Goal: Navigation & Orientation: Find specific page/section

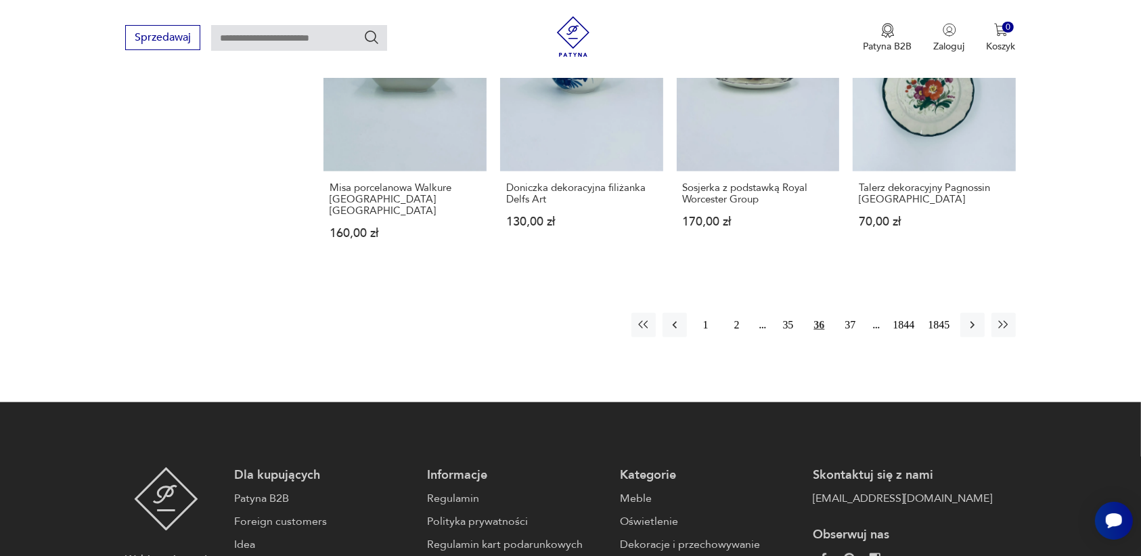
scroll to position [1274, 0]
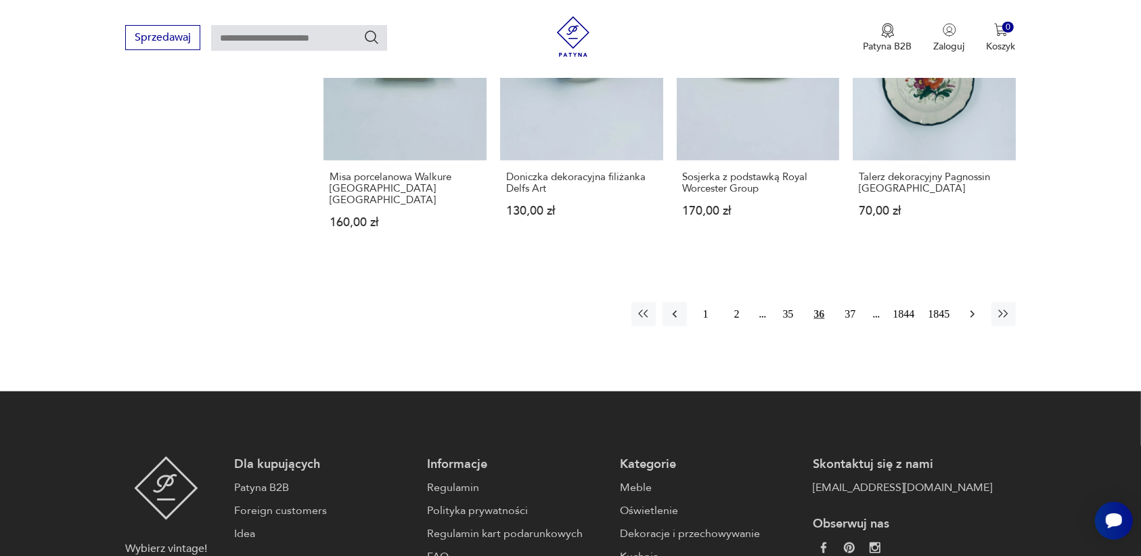
click at [969, 307] on icon "button" at bounding box center [973, 314] width 14 height 14
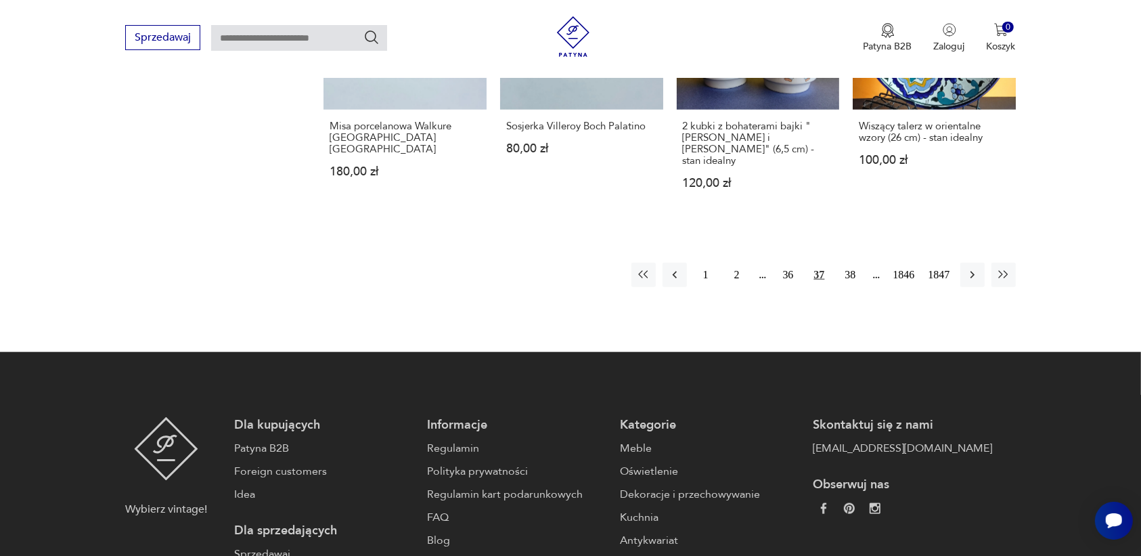
scroll to position [1359, 0]
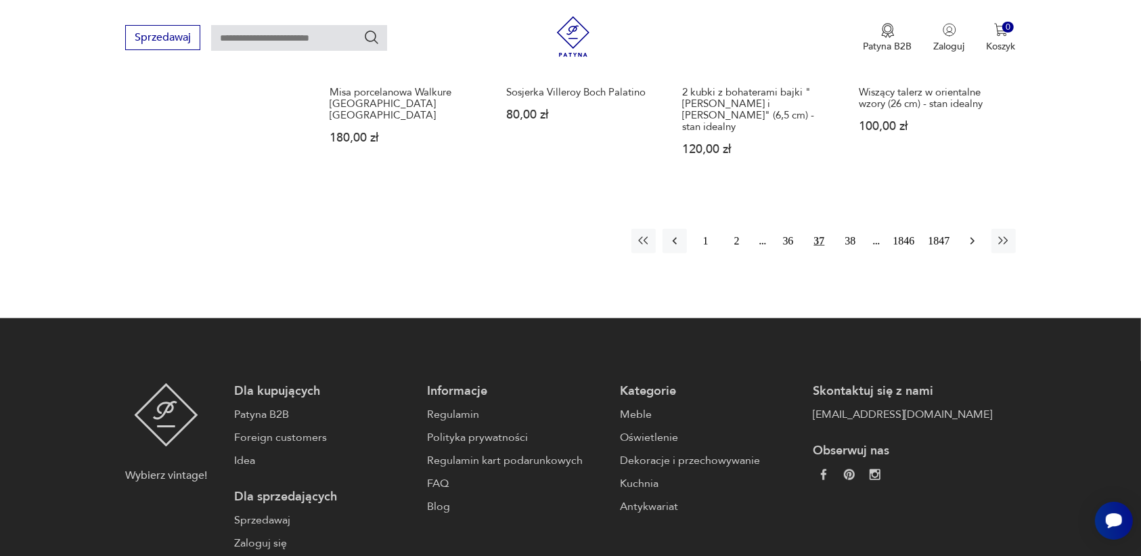
click at [970, 234] on icon "button" at bounding box center [973, 241] width 14 height 14
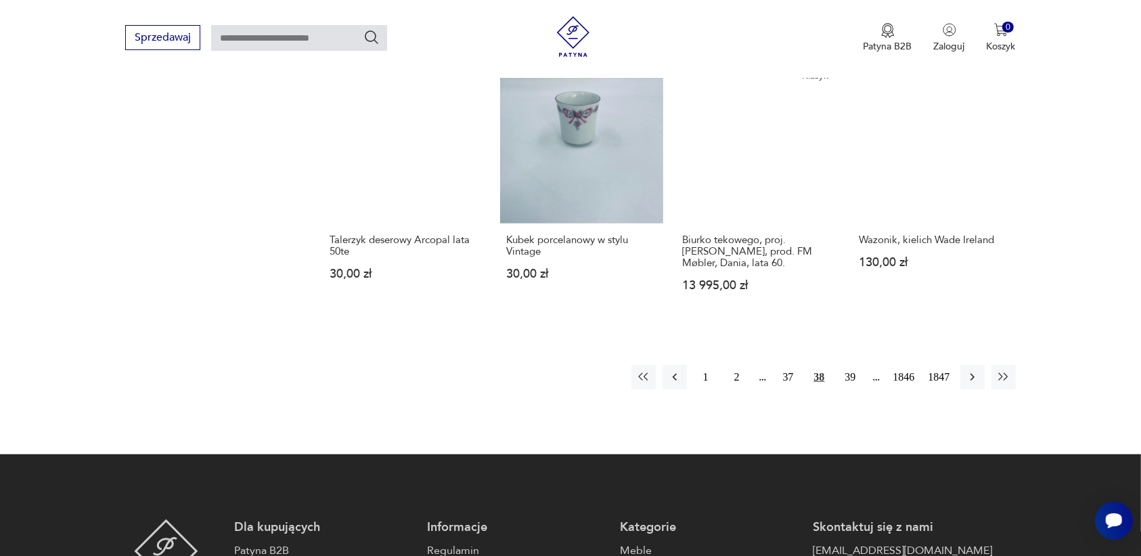
scroll to position [1190, 0]
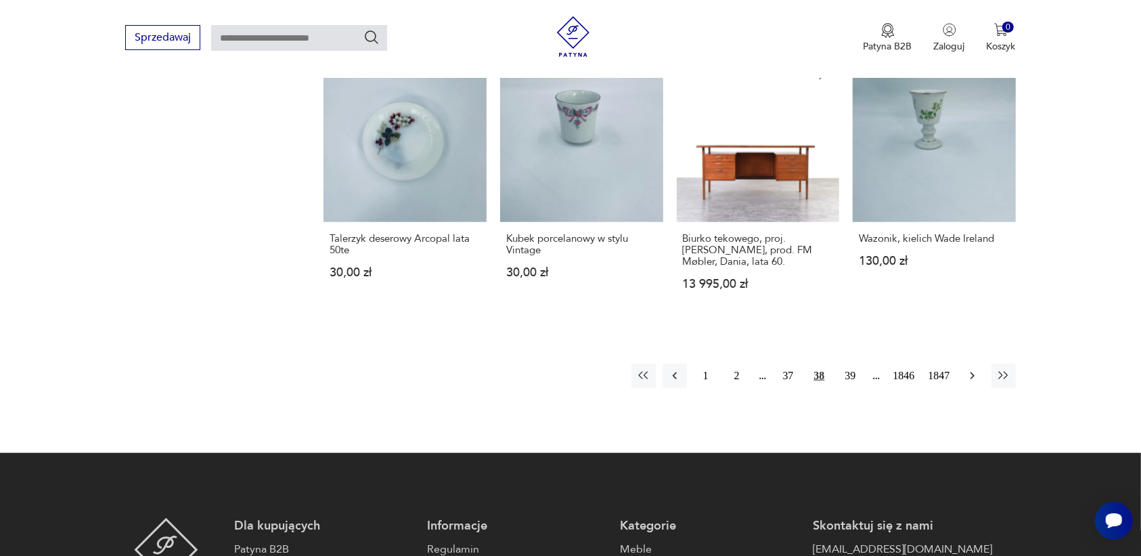
click at [970, 369] on icon "button" at bounding box center [973, 376] width 14 height 14
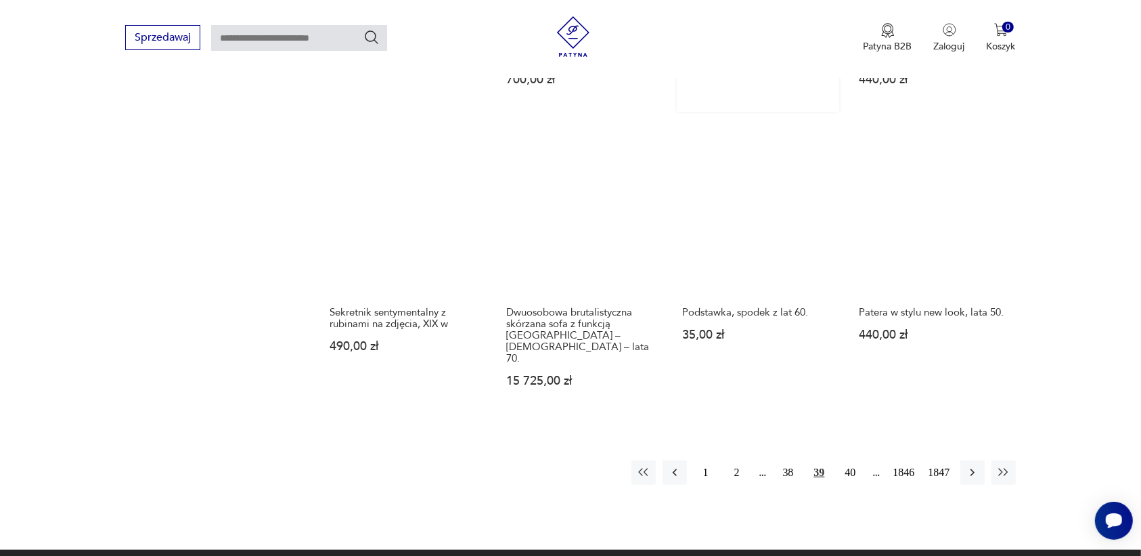
scroll to position [1105, 0]
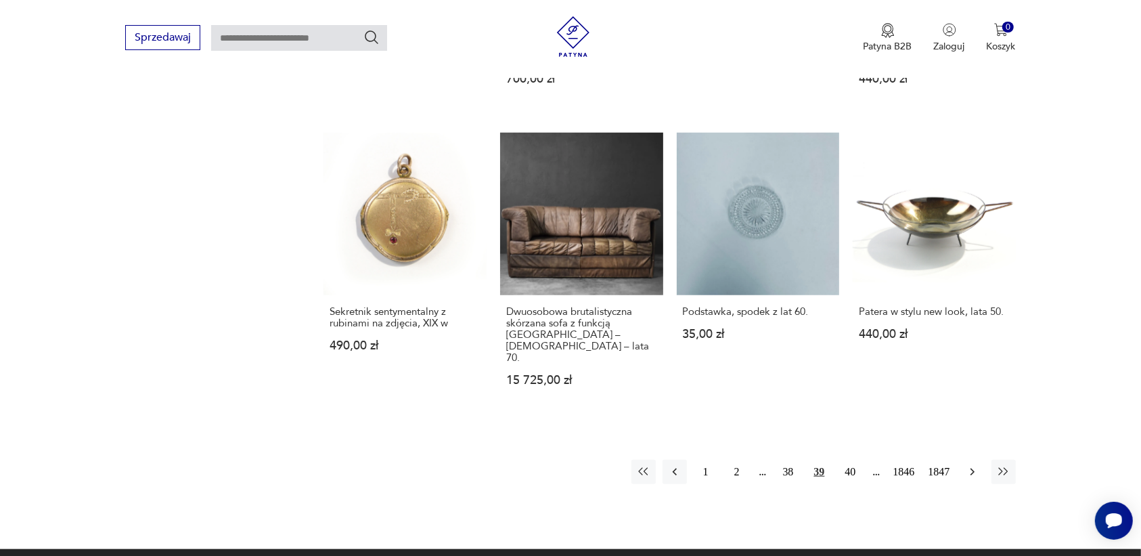
click at [969, 465] on icon "button" at bounding box center [973, 472] width 14 height 14
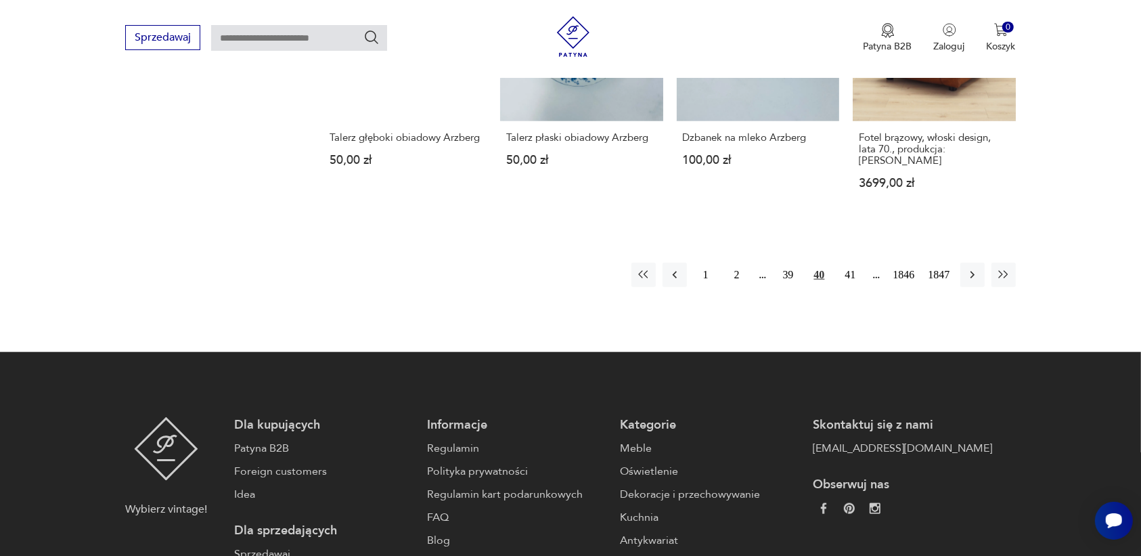
scroll to position [1274, 0]
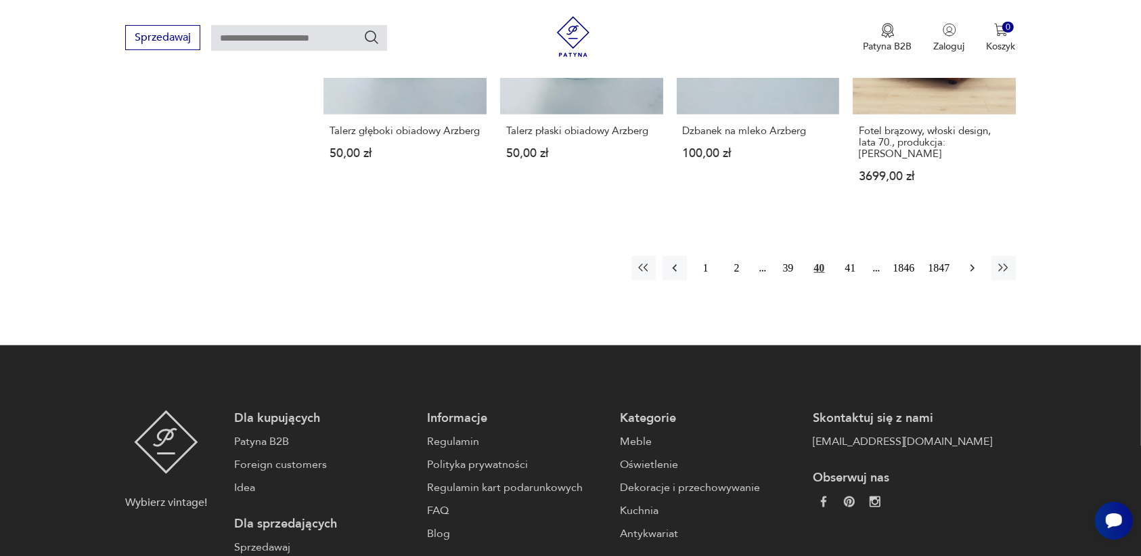
click at [970, 261] on icon "button" at bounding box center [973, 268] width 14 height 14
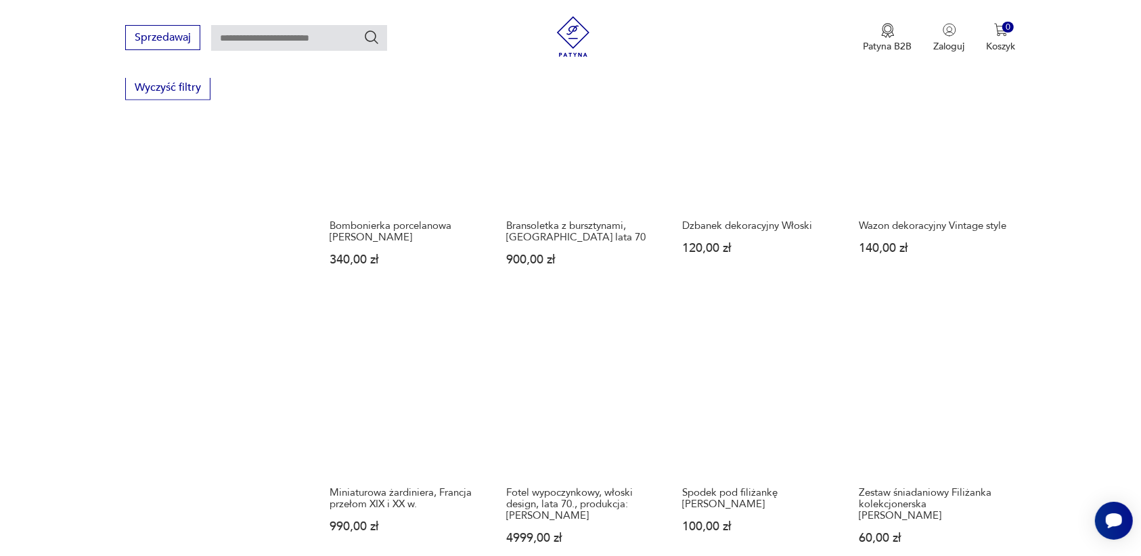
scroll to position [1190, 0]
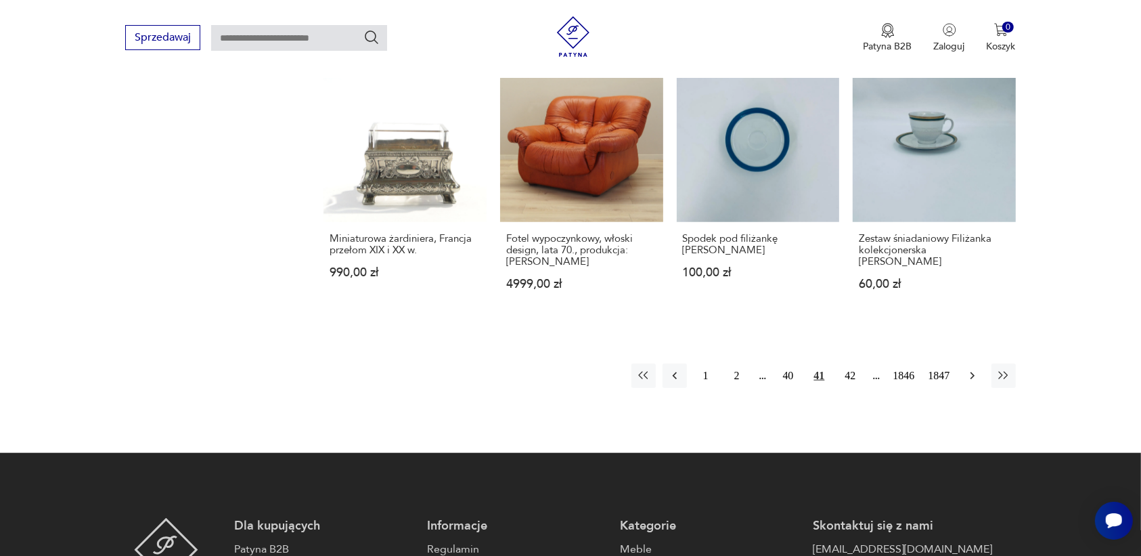
click at [970, 369] on icon "button" at bounding box center [973, 376] width 14 height 14
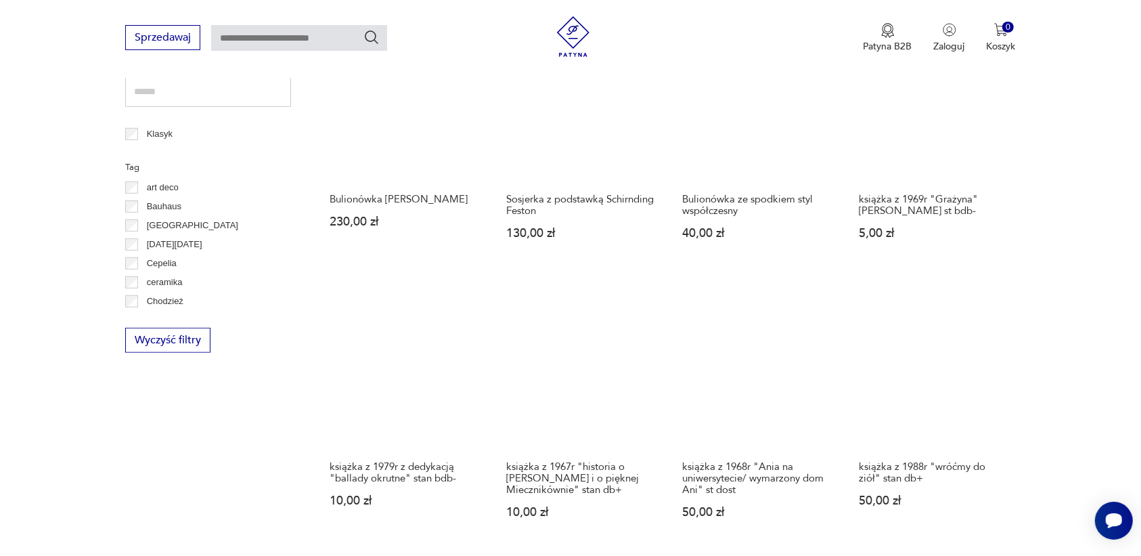
scroll to position [767, 0]
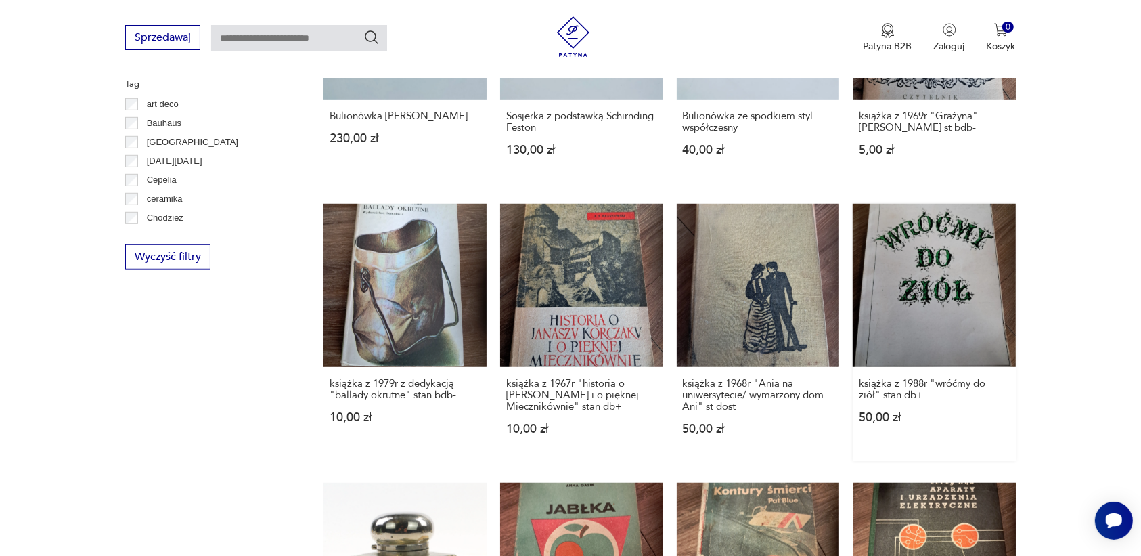
drag, startPoint x: 1025, startPoint y: 284, endPoint x: 1002, endPoint y: 229, distance: 60.1
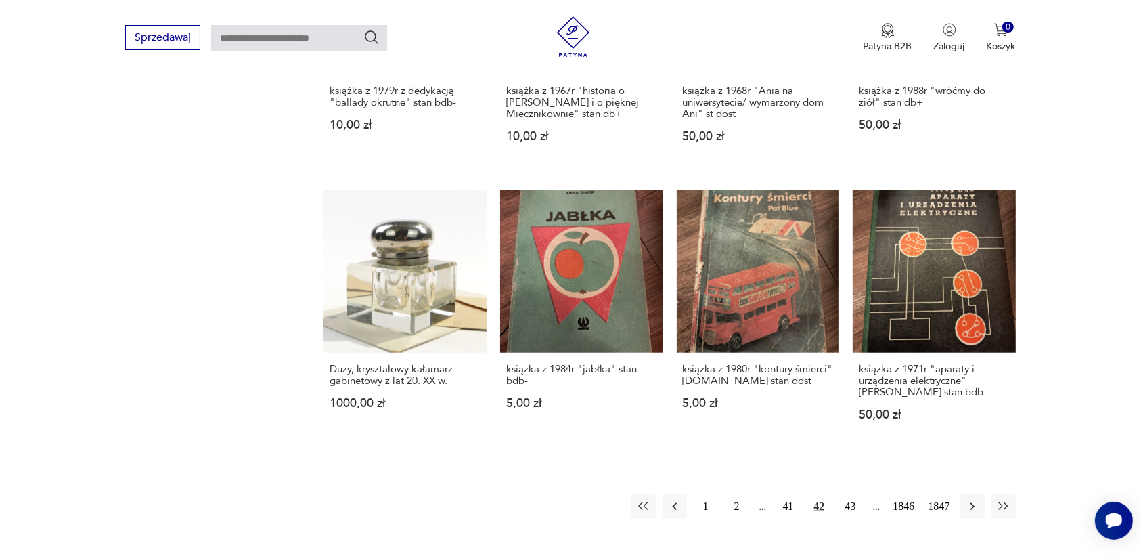
scroll to position [1105, 0]
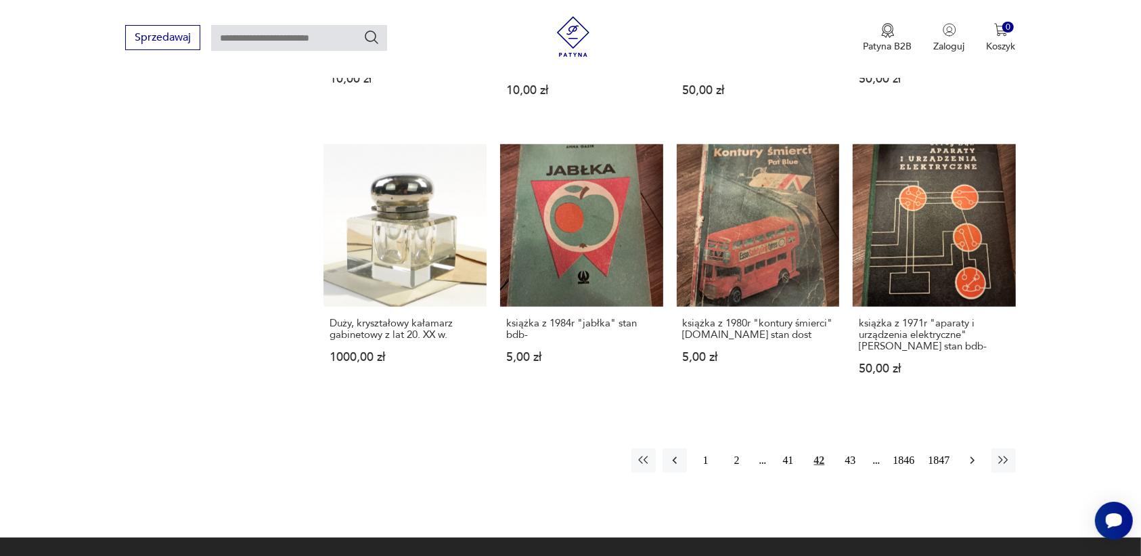
click at [968, 457] on icon "button" at bounding box center [973, 460] width 14 height 14
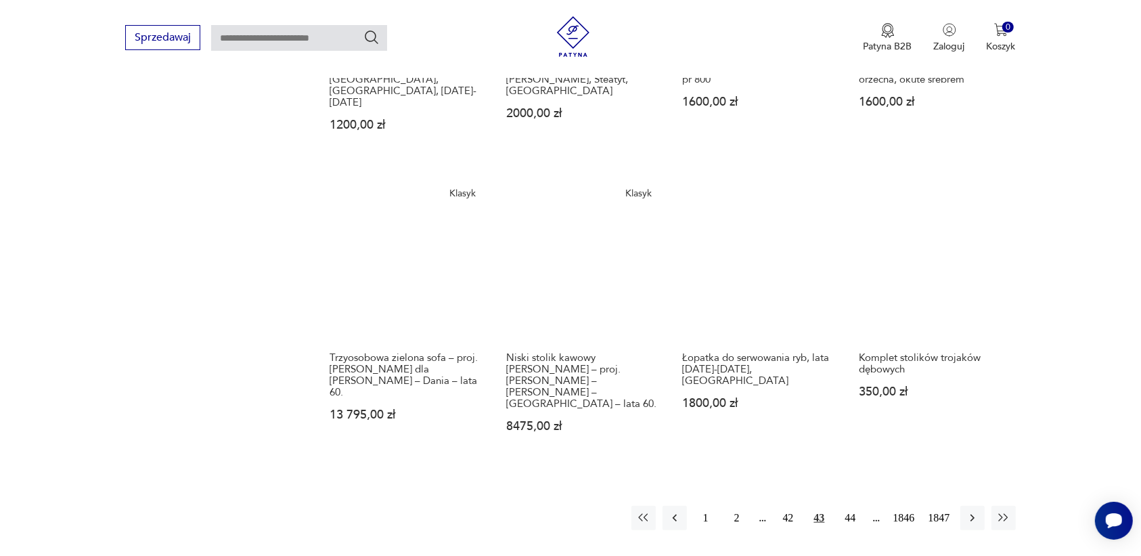
scroll to position [1359, 0]
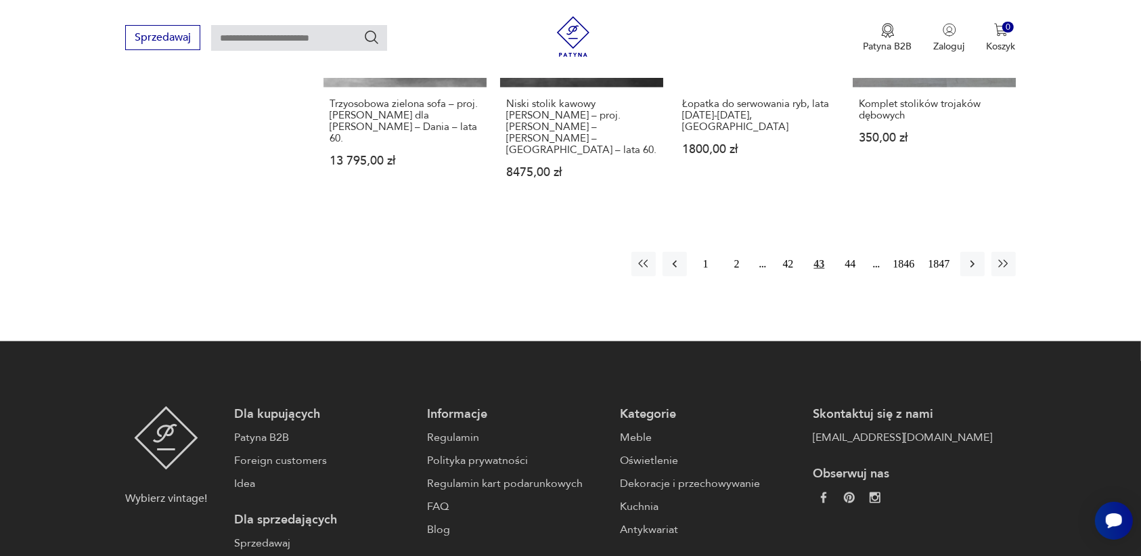
drag, startPoint x: 1090, startPoint y: 267, endPoint x: 1043, endPoint y: 267, distance: 46.7
drag, startPoint x: 1043, startPoint y: 267, endPoint x: 975, endPoint y: 184, distance: 107.3
click at [975, 257] on icon "button" at bounding box center [973, 264] width 14 height 14
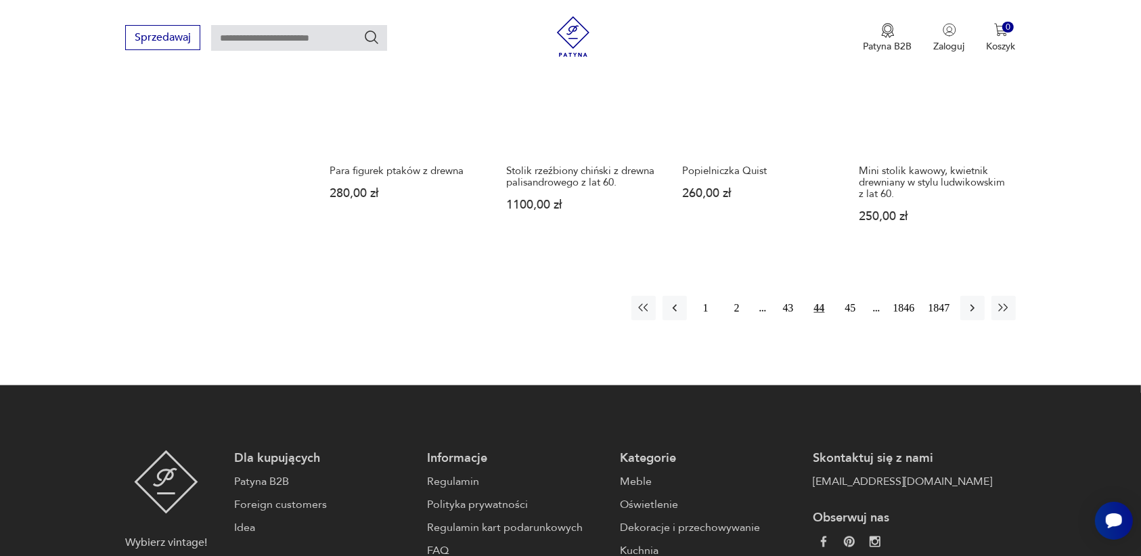
scroll to position [1359, 0]
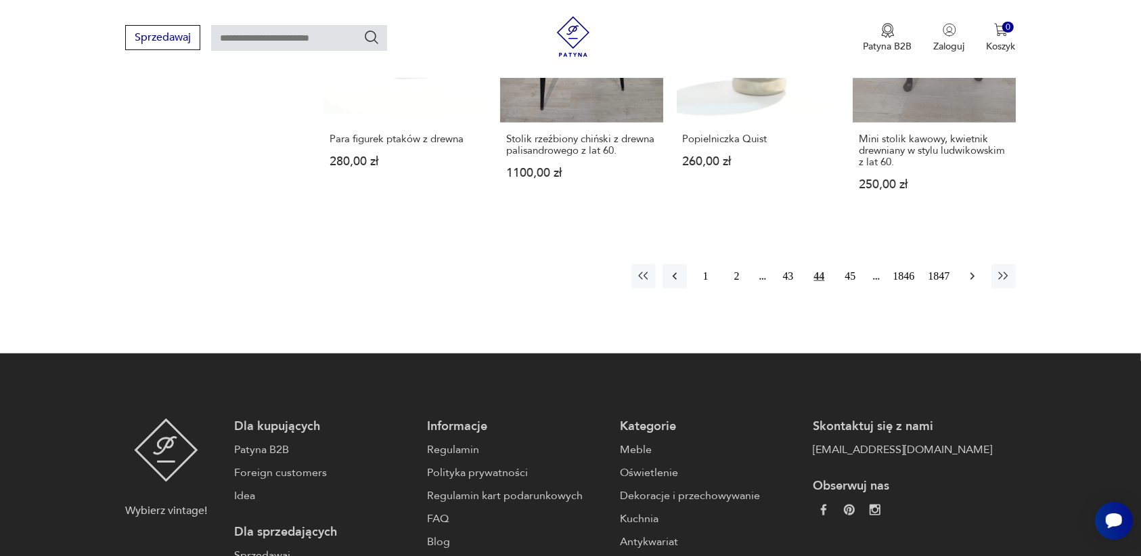
click at [969, 269] on icon "button" at bounding box center [973, 276] width 14 height 14
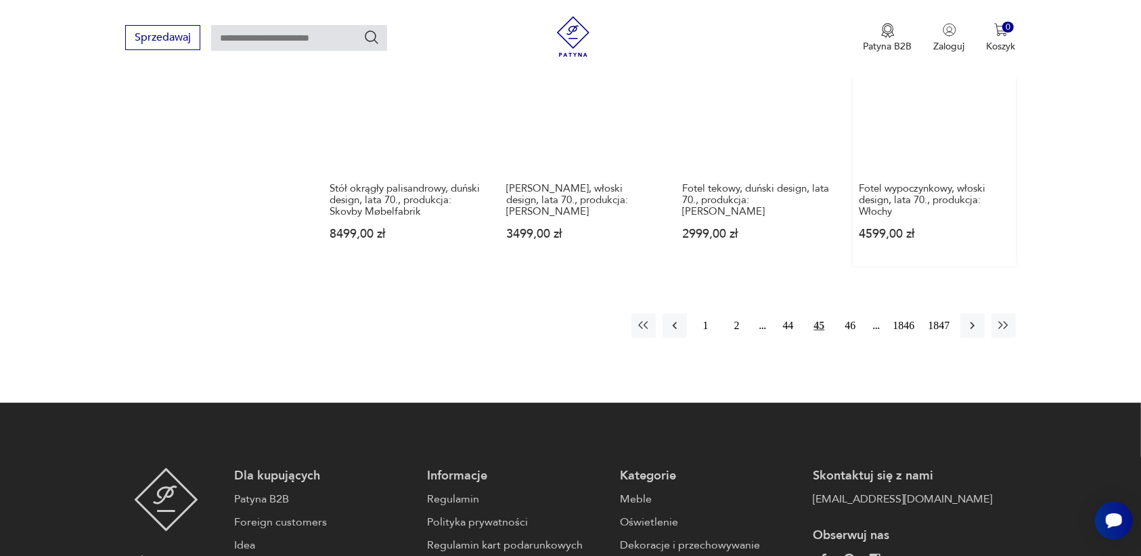
scroll to position [1274, 0]
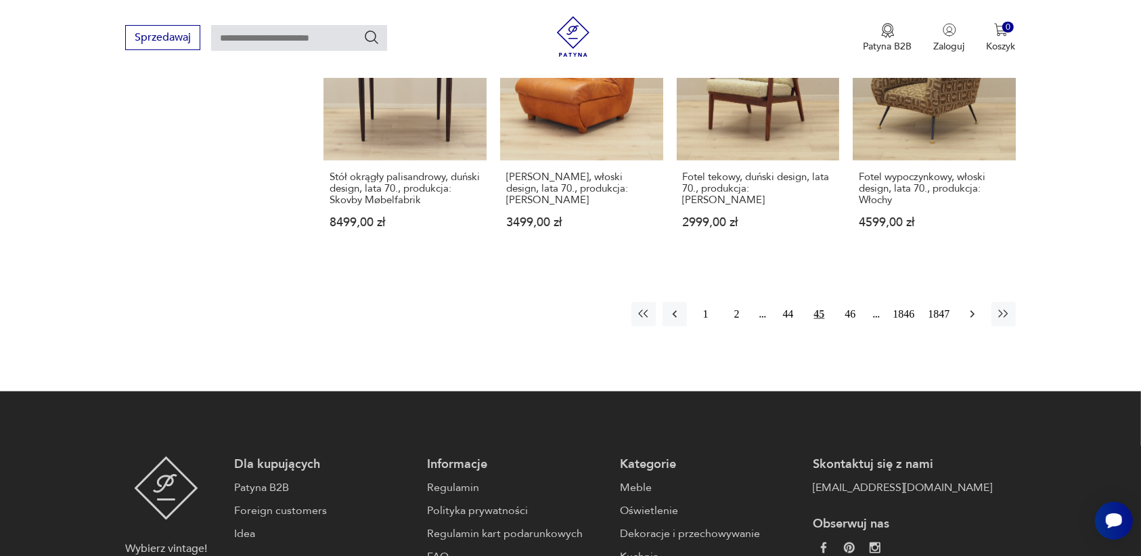
click at [970, 307] on icon "button" at bounding box center [973, 314] width 14 height 14
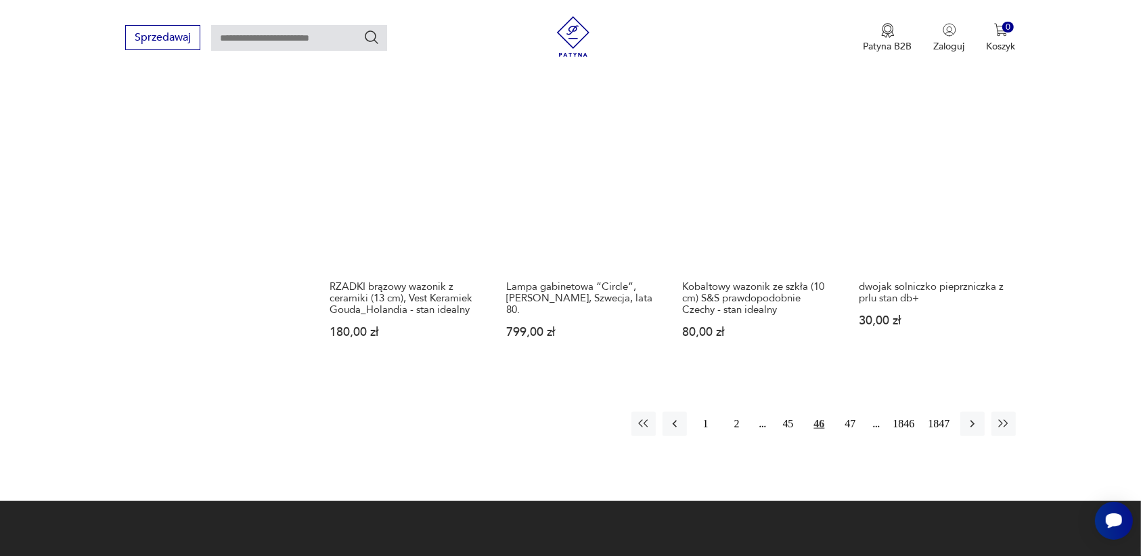
scroll to position [1190, 0]
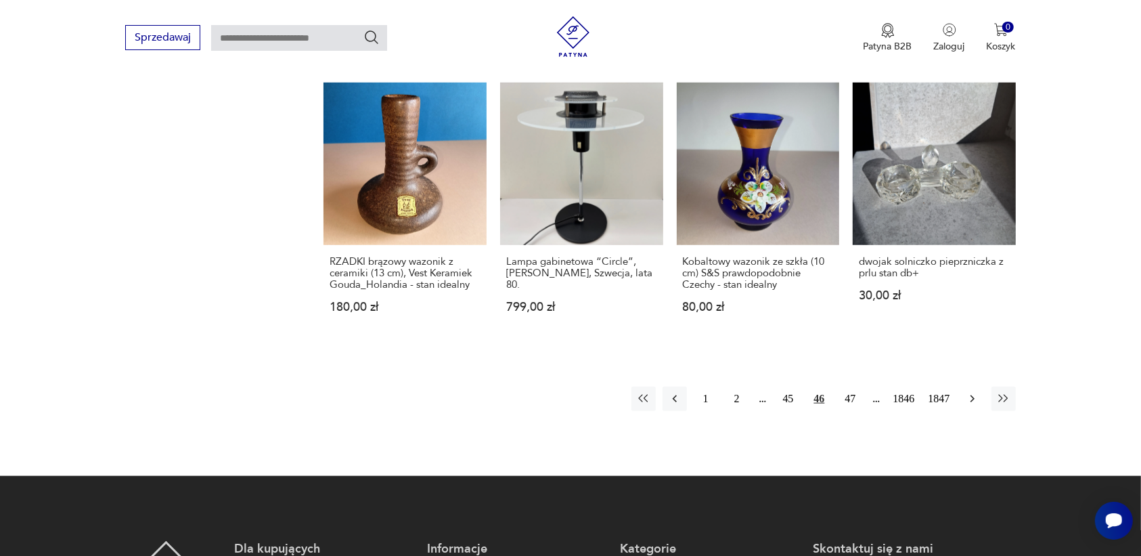
click at [972, 395] on icon "button" at bounding box center [972, 398] width 4 height 7
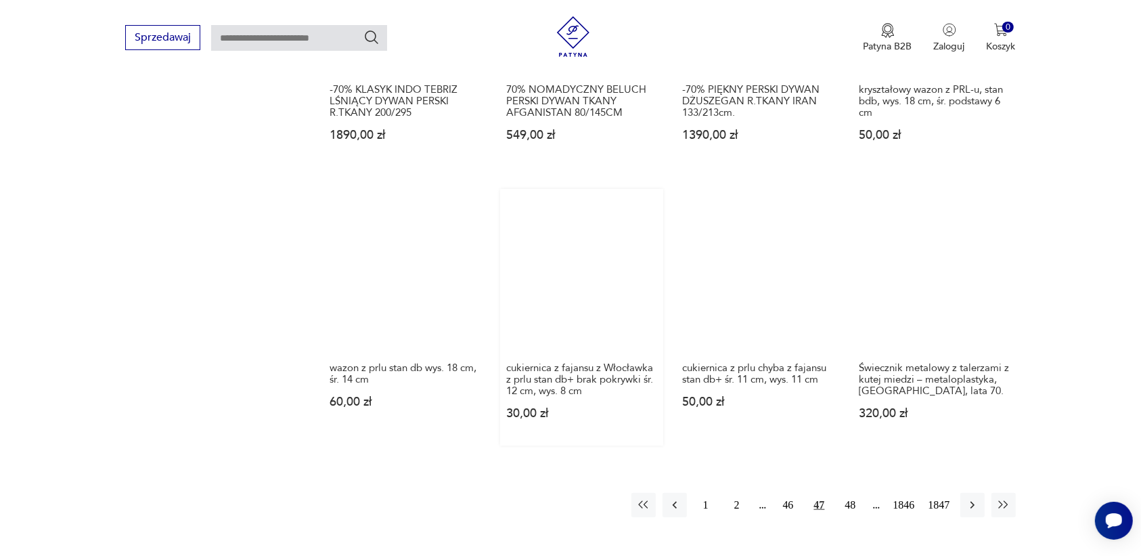
scroll to position [1105, 0]
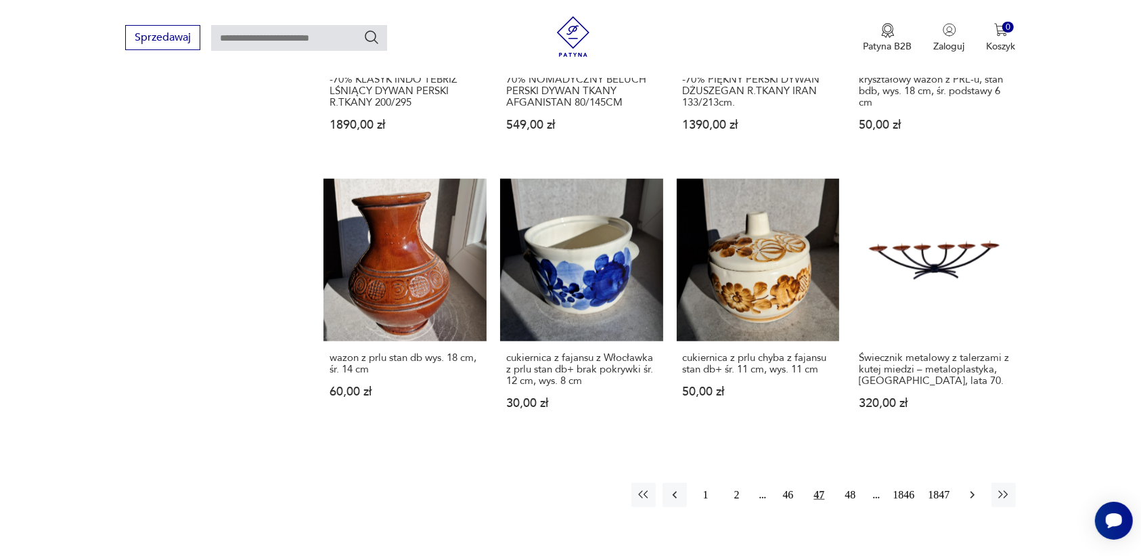
click at [968, 488] on icon "button" at bounding box center [973, 495] width 14 height 14
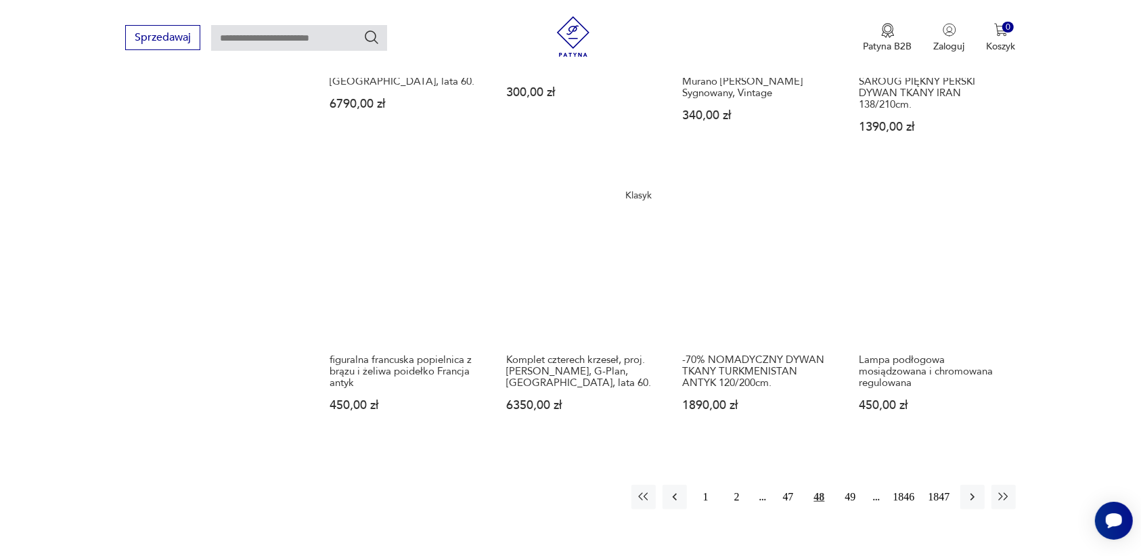
scroll to position [1274, 0]
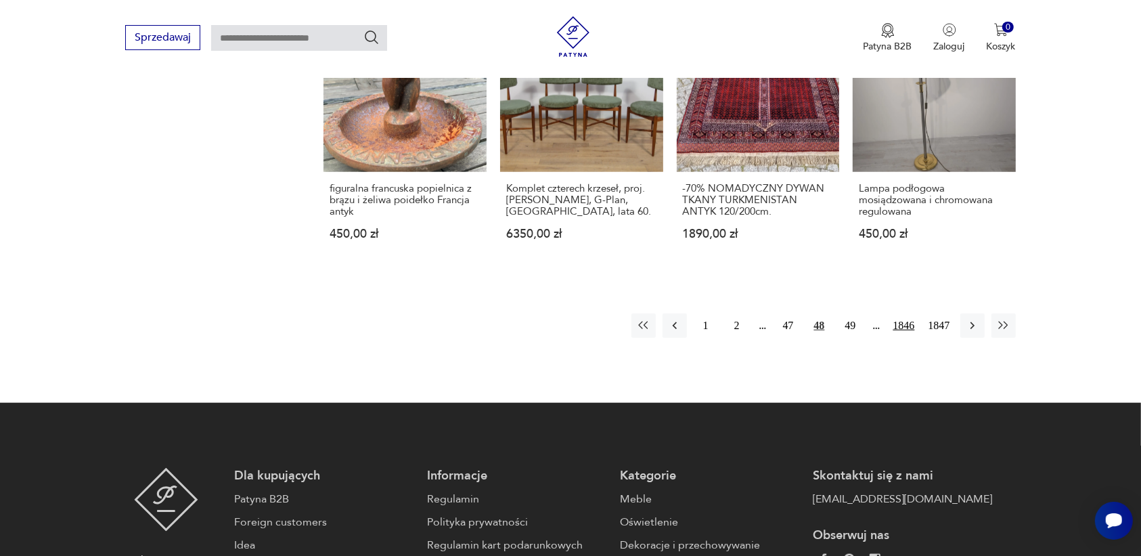
click at [901, 325] on button "1846" at bounding box center [904, 325] width 28 height 24
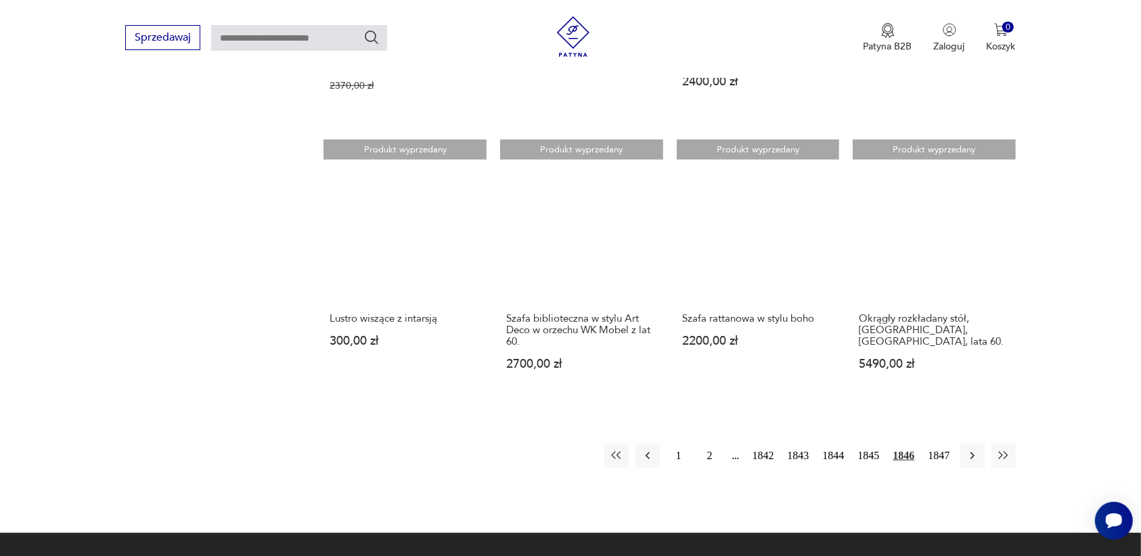
scroll to position [1190, 0]
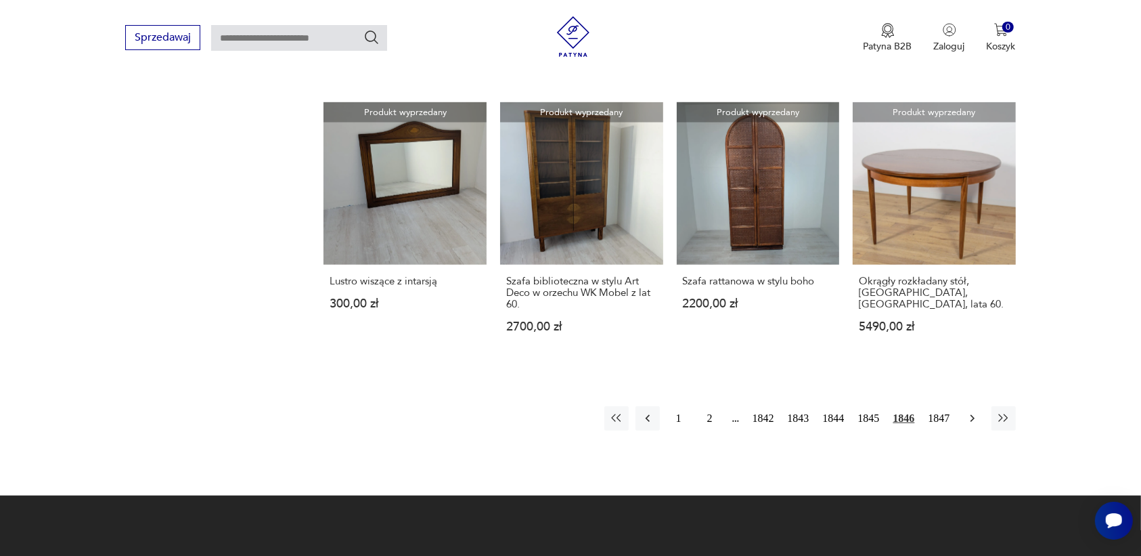
click at [972, 417] on icon "button" at bounding box center [973, 418] width 14 height 14
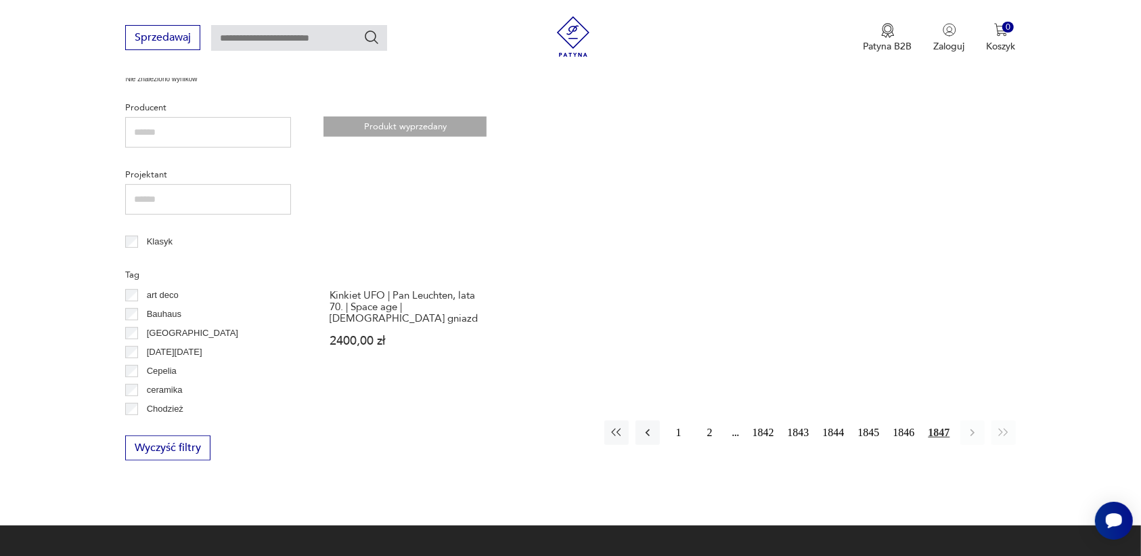
scroll to position [682, 0]
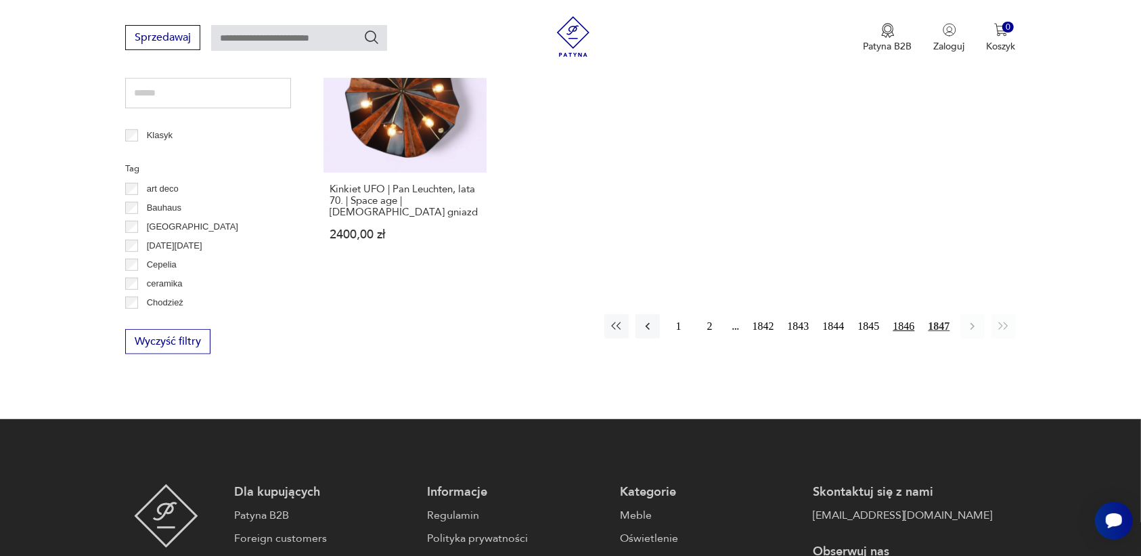
click at [897, 314] on button "1846" at bounding box center [904, 326] width 28 height 24
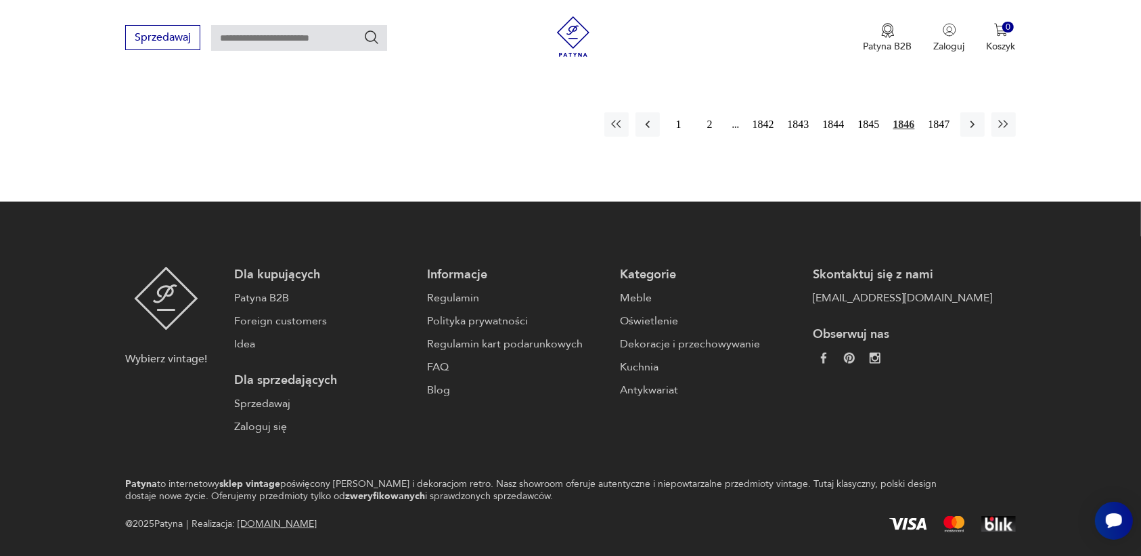
scroll to position [1523, 0]
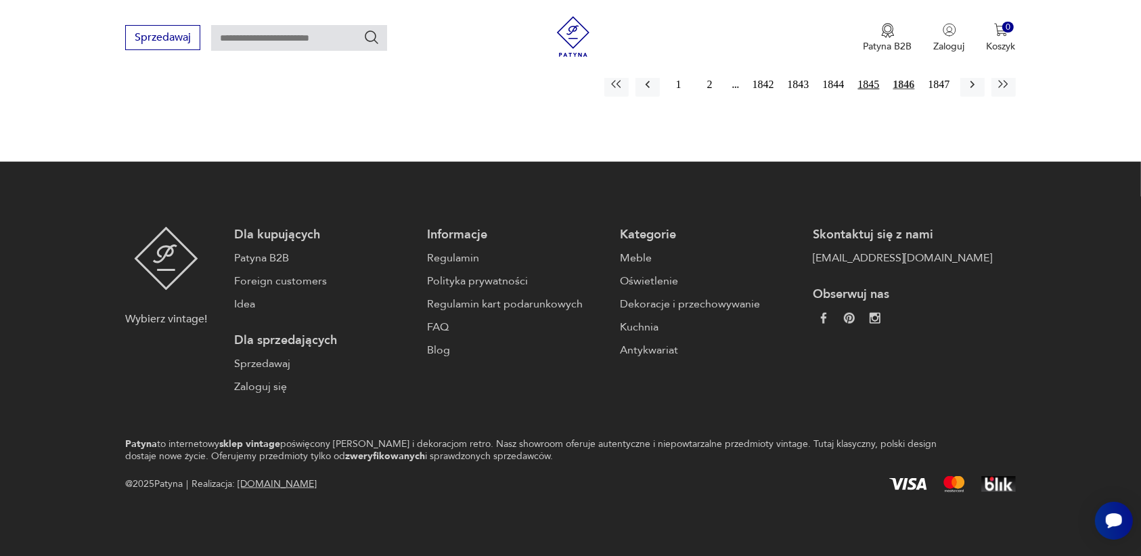
click at [863, 85] on button "1845" at bounding box center [869, 84] width 28 height 24
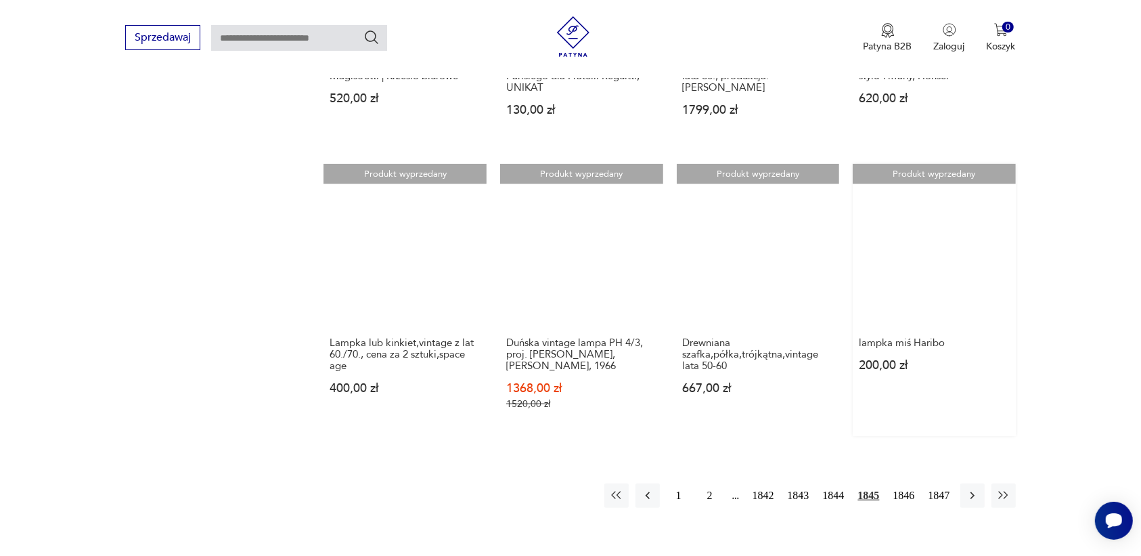
scroll to position [1190, 0]
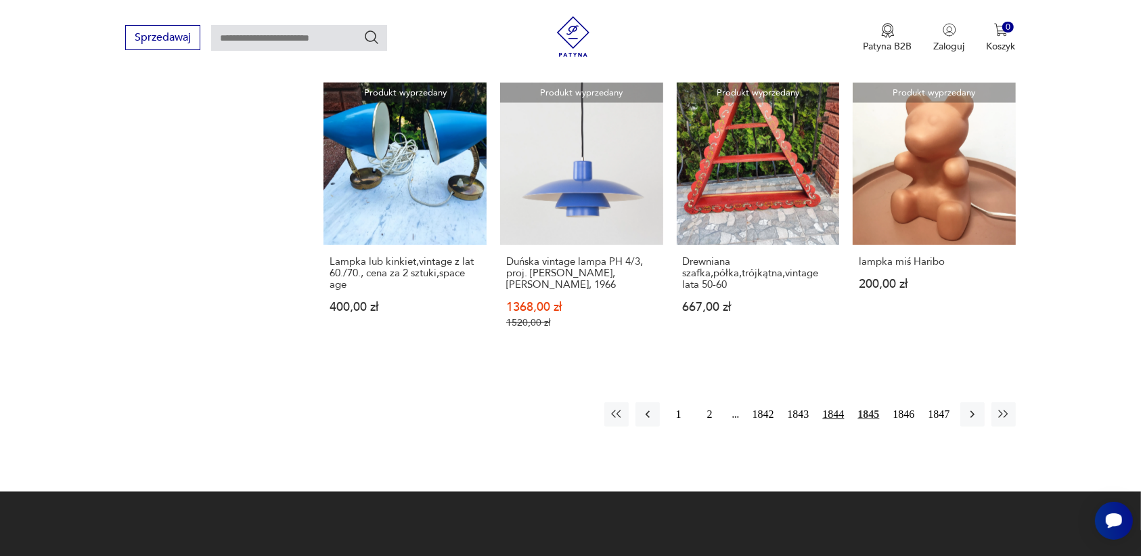
click at [838, 402] on button "1844" at bounding box center [834, 414] width 28 height 24
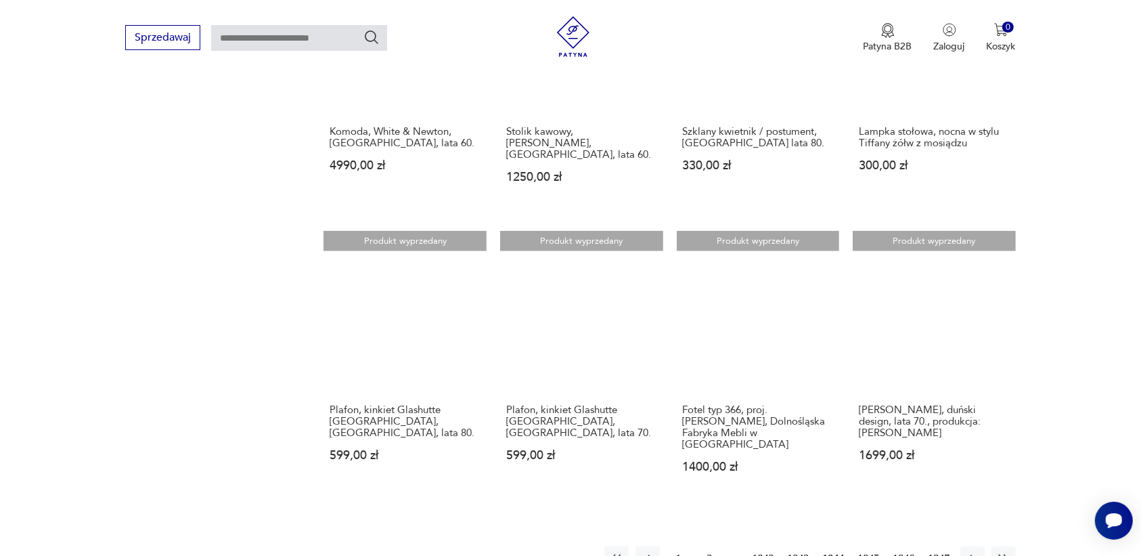
scroll to position [1274, 0]
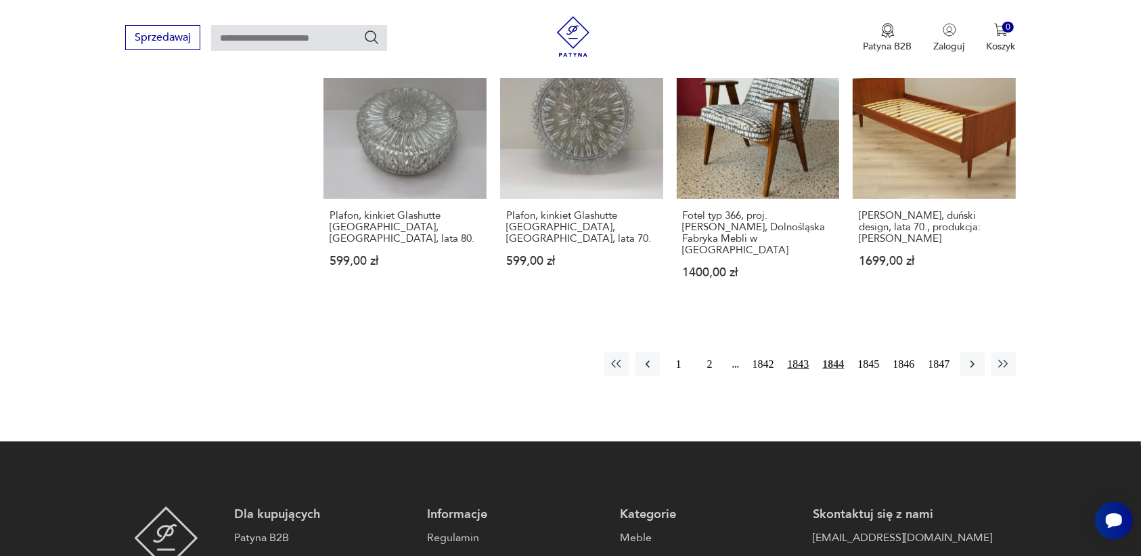
click at [797, 352] on button "1843" at bounding box center [798, 364] width 28 height 24
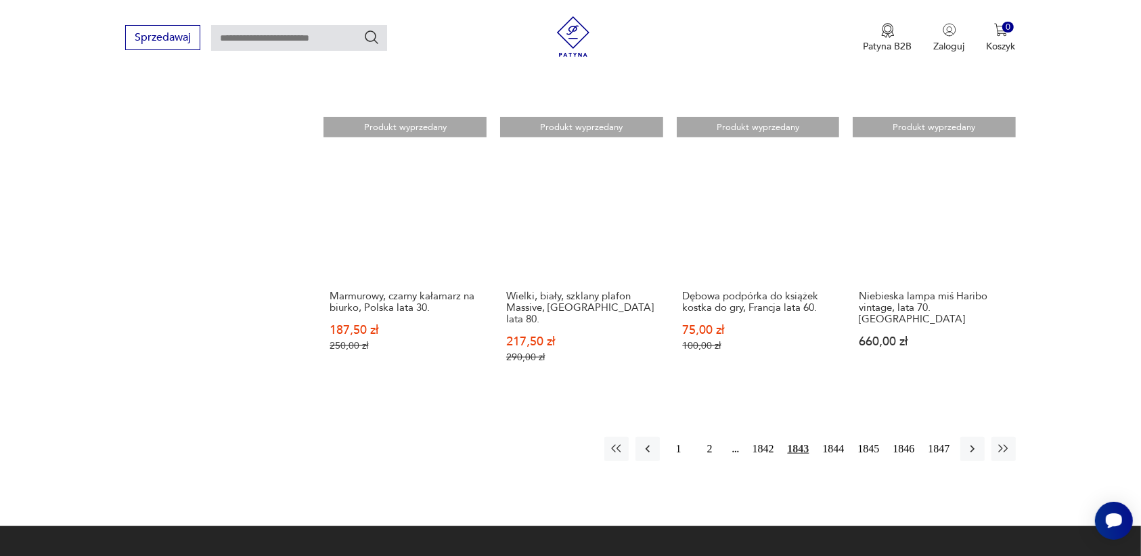
scroll to position [1274, 0]
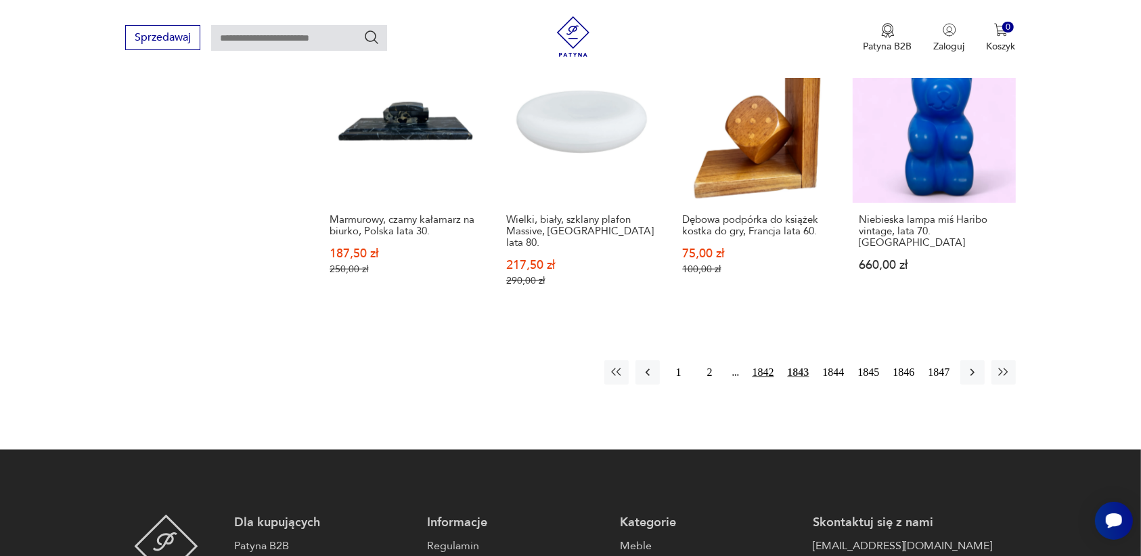
click at [760, 360] on button "1842" at bounding box center [763, 372] width 28 height 24
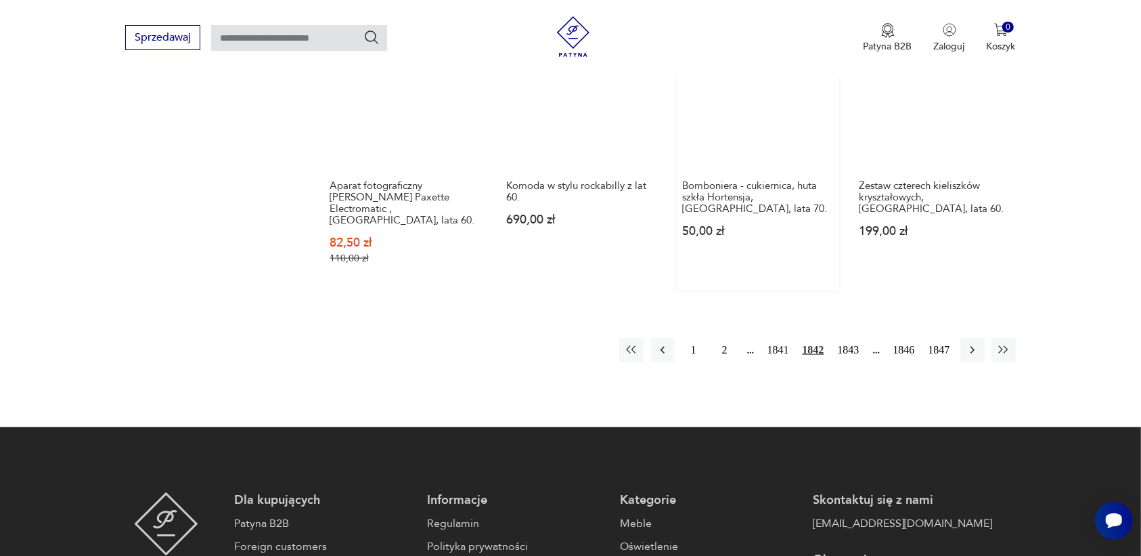
scroll to position [1274, 0]
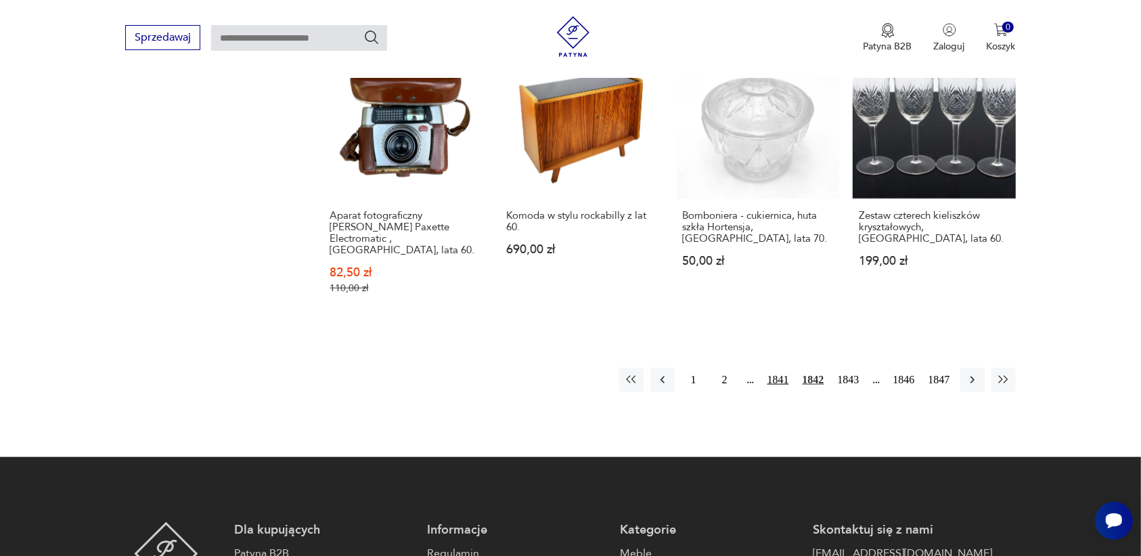
click at [779, 367] on button "1841" at bounding box center [778, 379] width 28 height 24
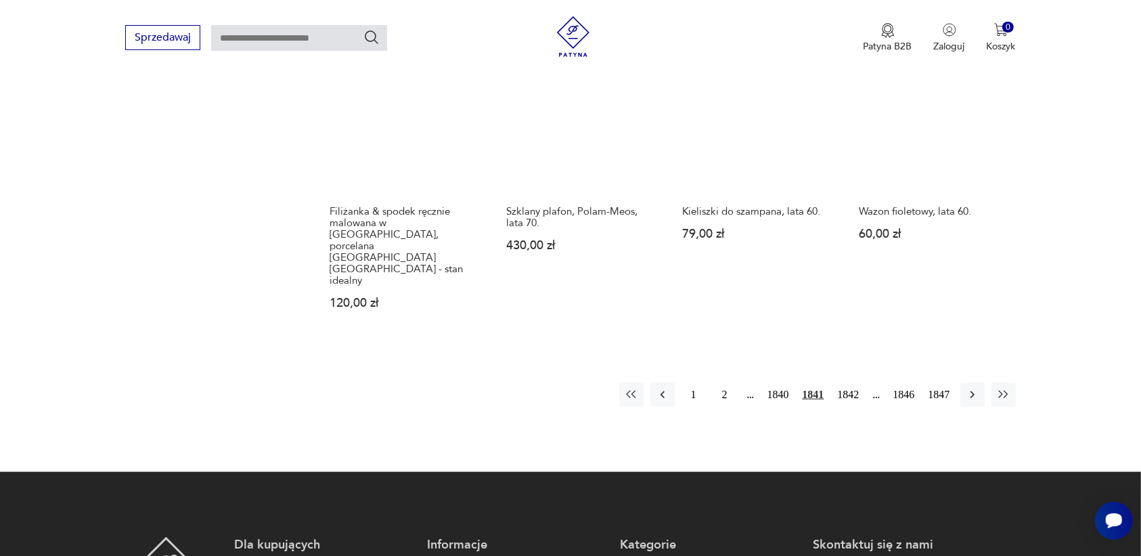
scroll to position [1274, 0]
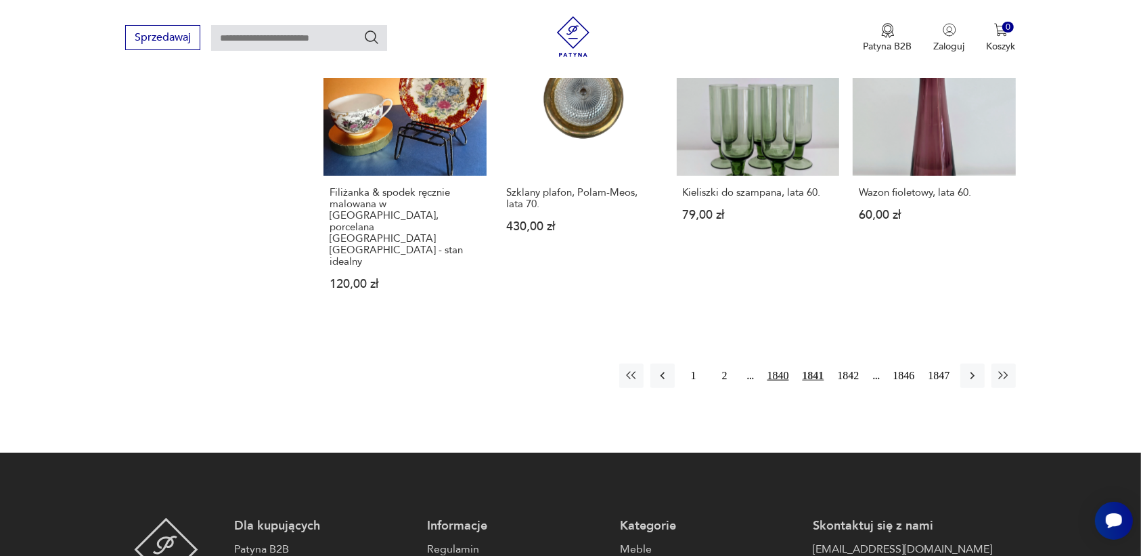
click at [769, 363] on button "1840" at bounding box center [778, 375] width 28 height 24
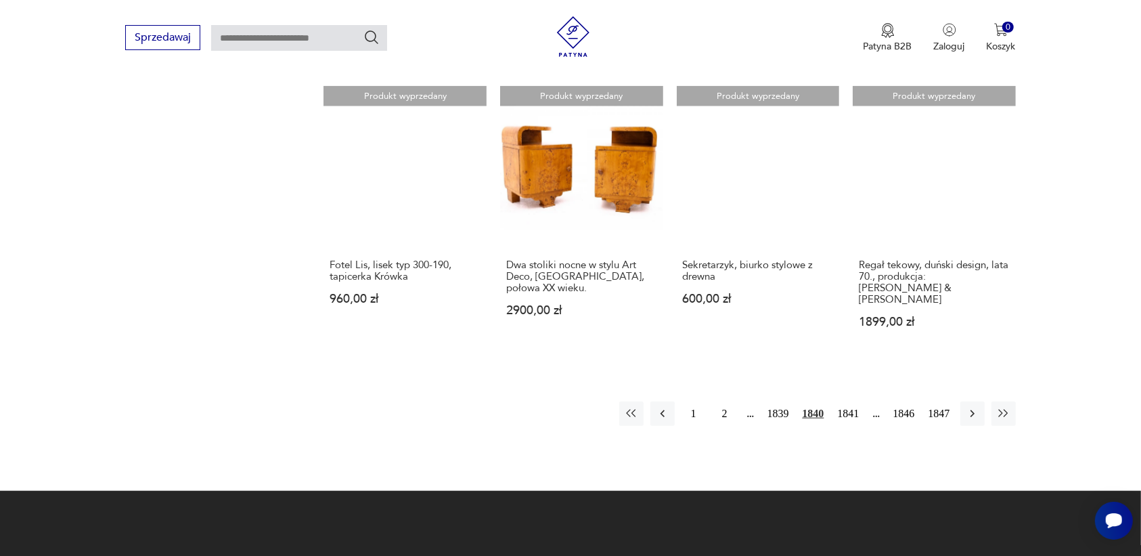
scroll to position [1190, 0]
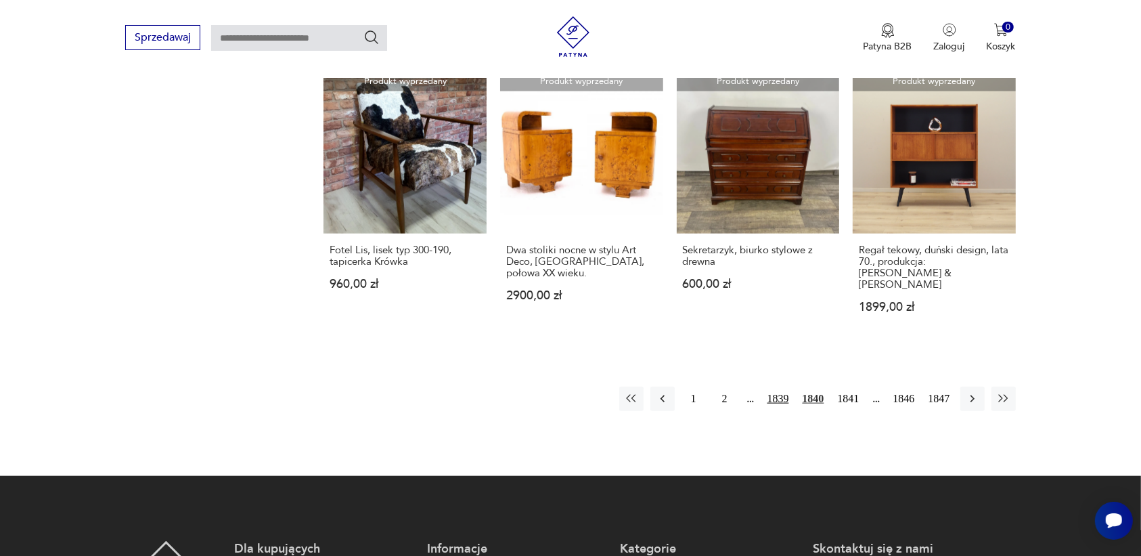
click at [772, 386] on button "1839" at bounding box center [778, 398] width 28 height 24
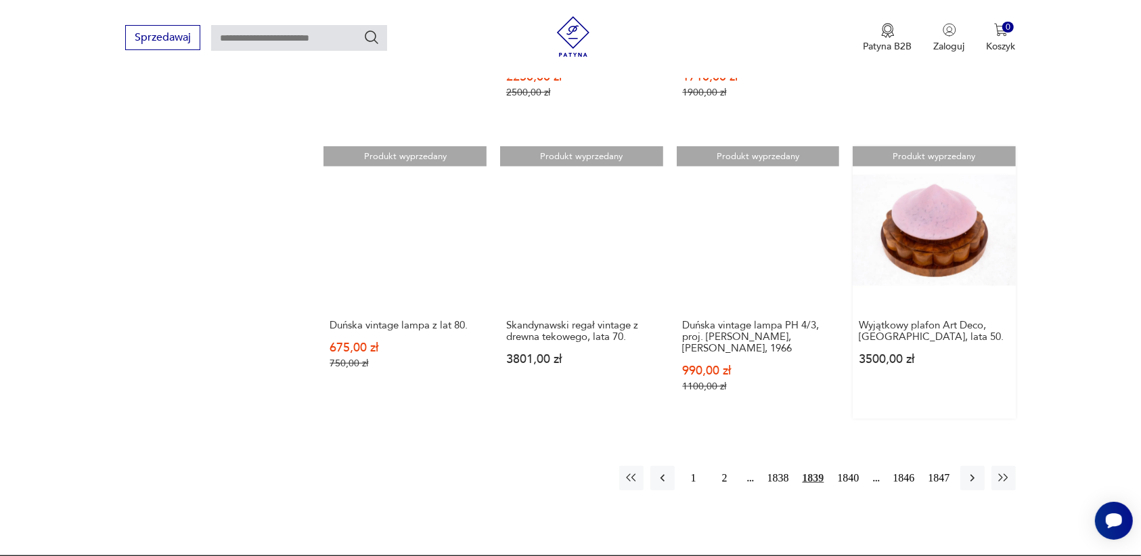
scroll to position [1190, 0]
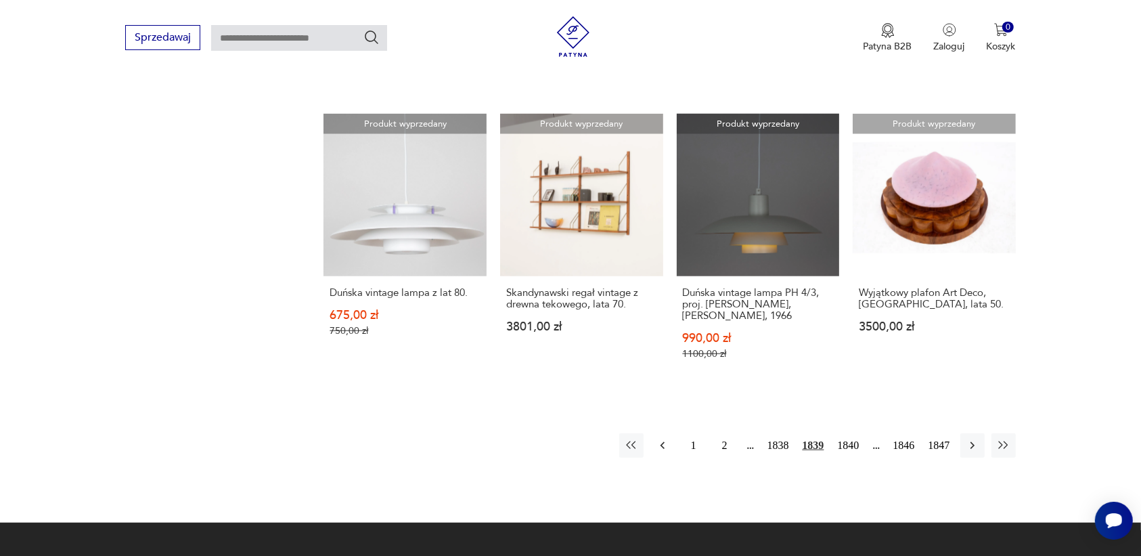
click at [664, 439] on icon "button" at bounding box center [663, 446] width 14 height 14
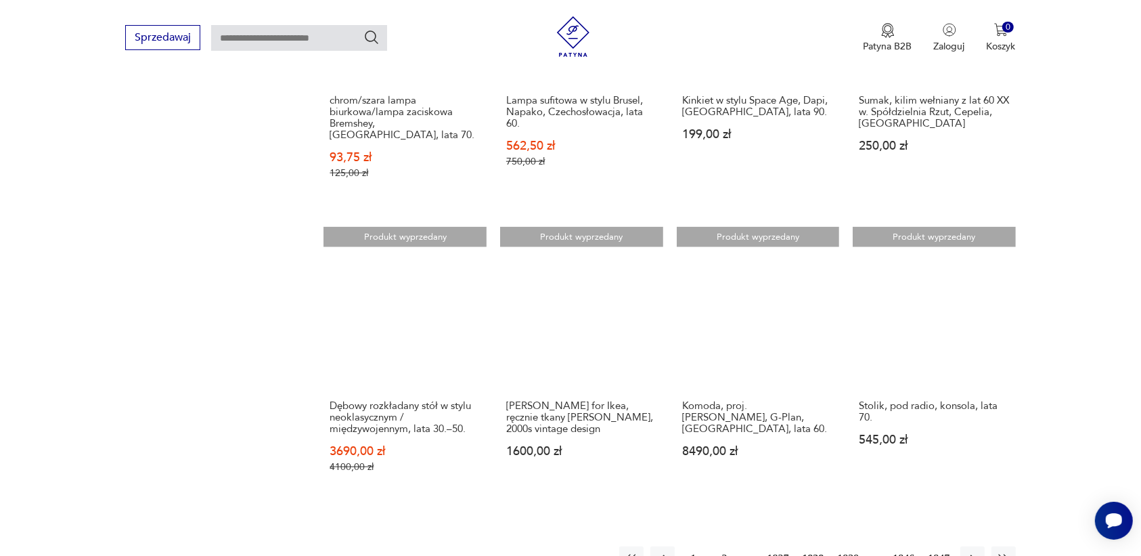
scroll to position [1105, 0]
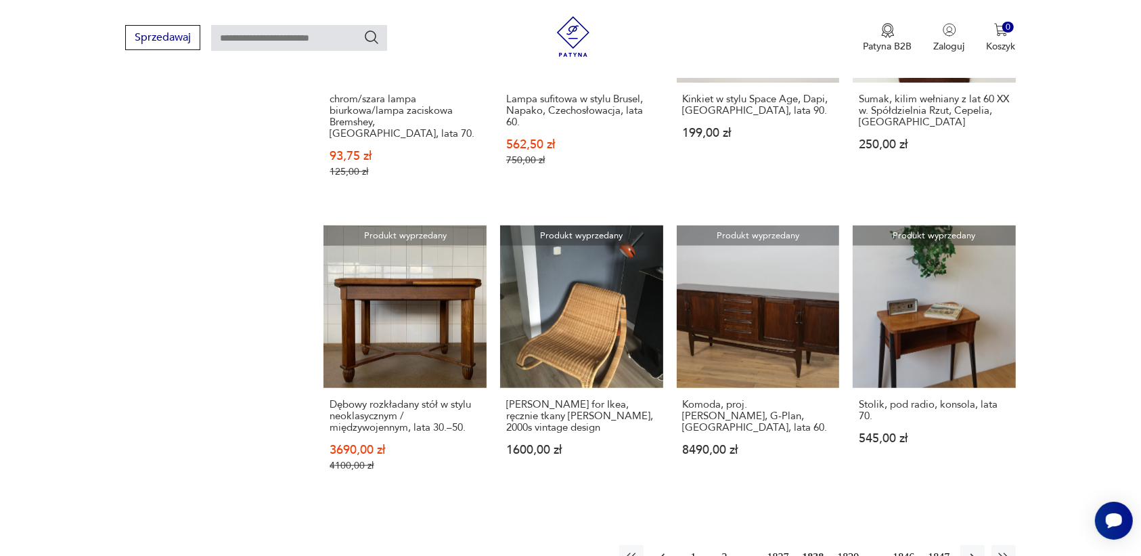
click at [663, 554] on icon "button" at bounding box center [662, 557] width 4 height 7
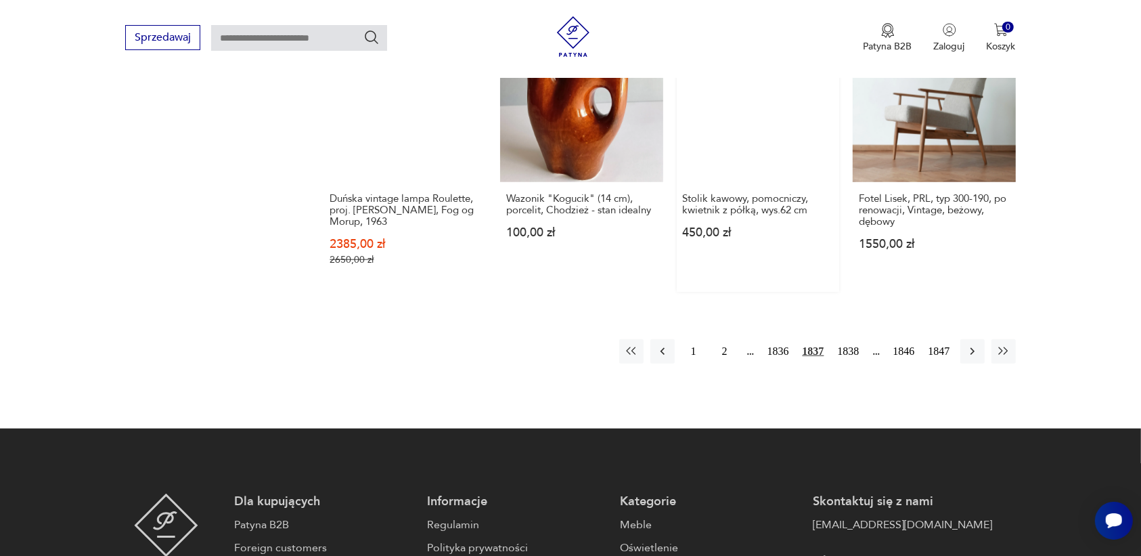
scroll to position [1274, 0]
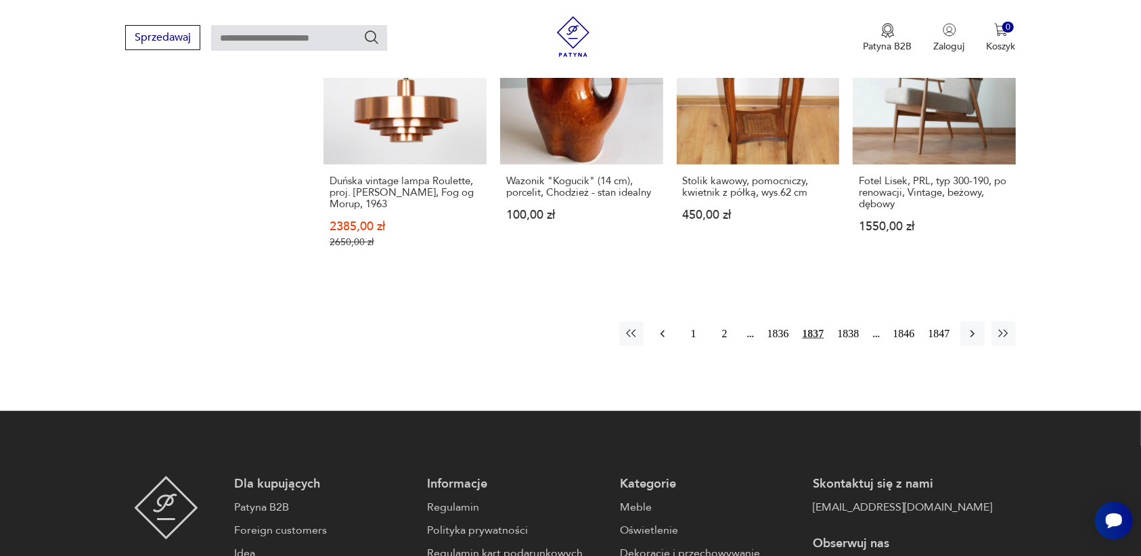
click at [661, 332] on icon "button" at bounding box center [662, 333] width 4 height 7
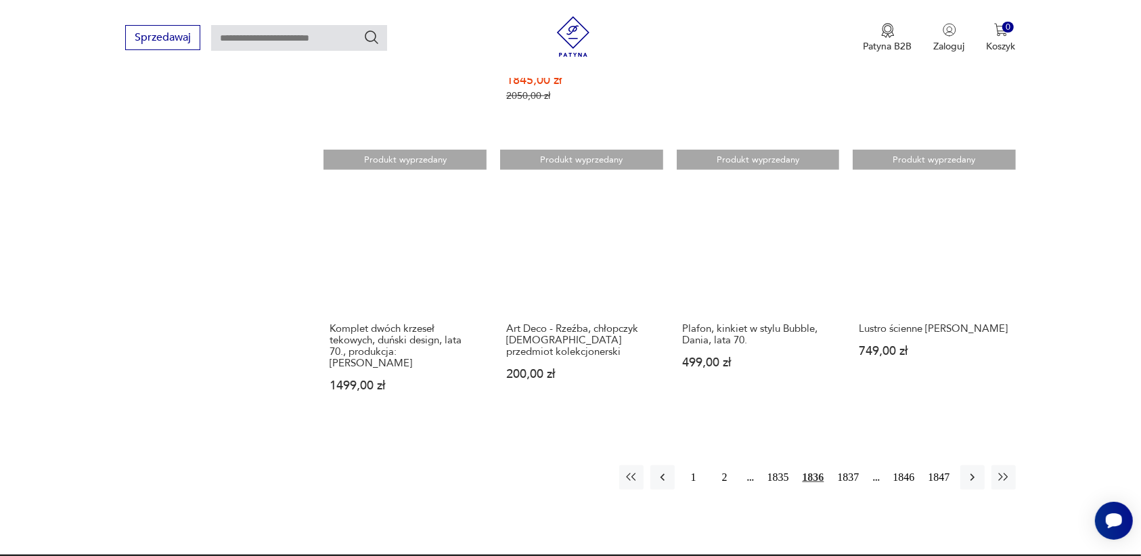
scroll to position [1190, 0]
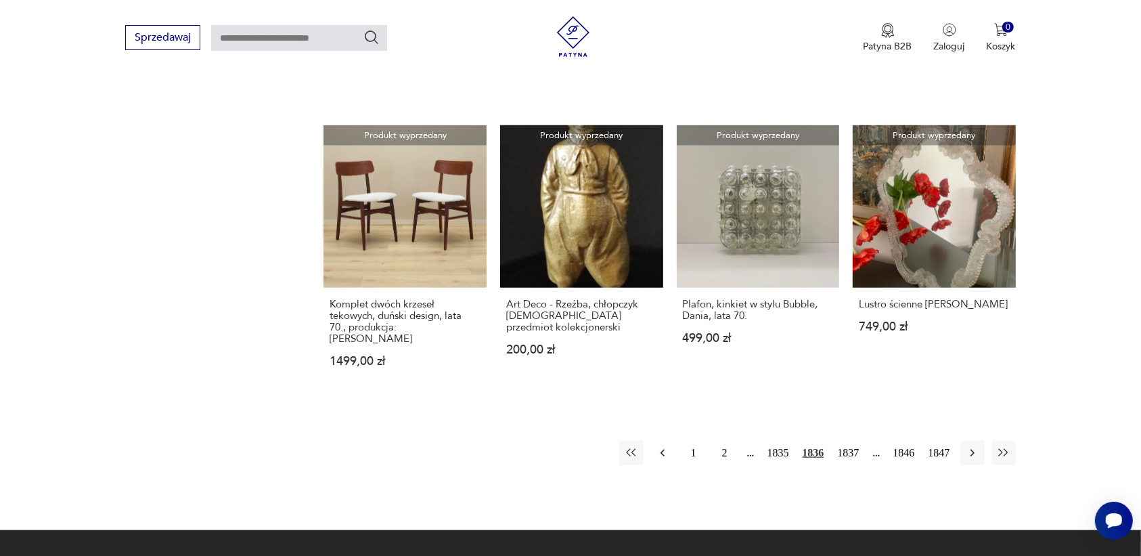
click at [656, 446] on icon "button" at bounding box center [663, 453] width 14 height 14
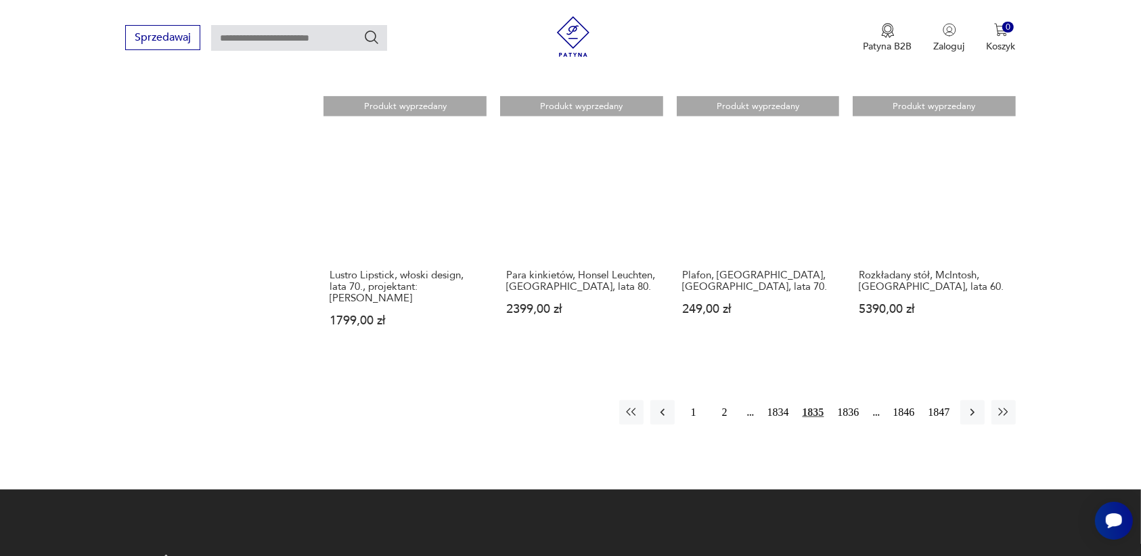
scroll to position [1190, 0]
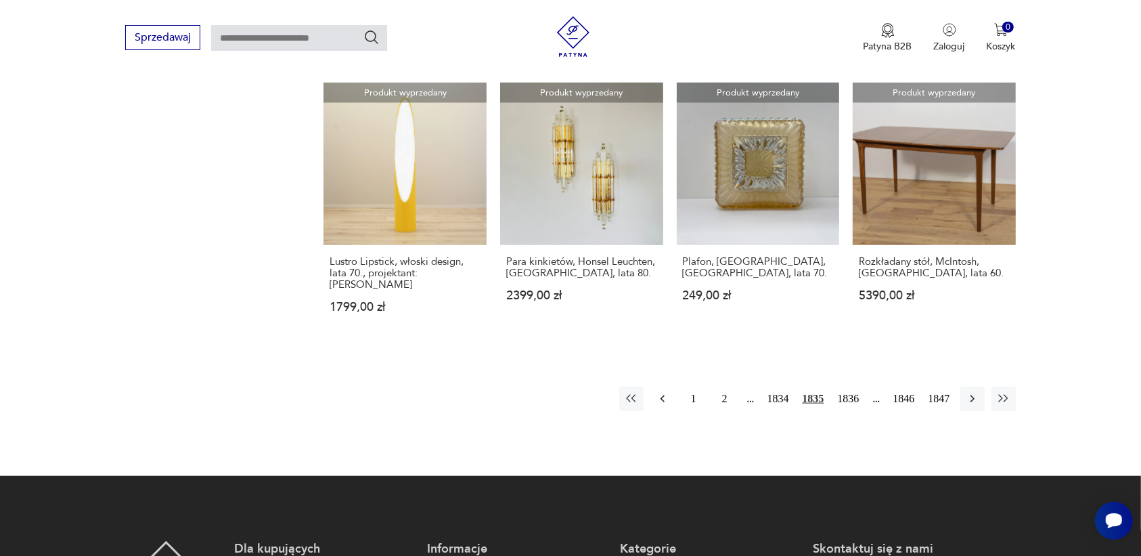
click at [664, 392] on icon "button" at bounding box center [663, 399] width 14 height 14
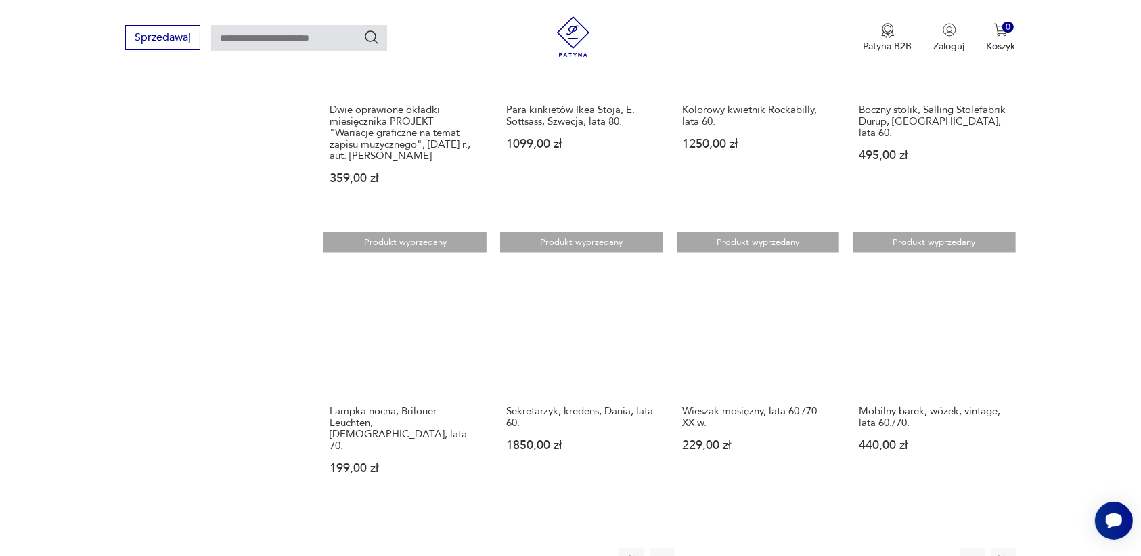
scroll to position [1105, 0]
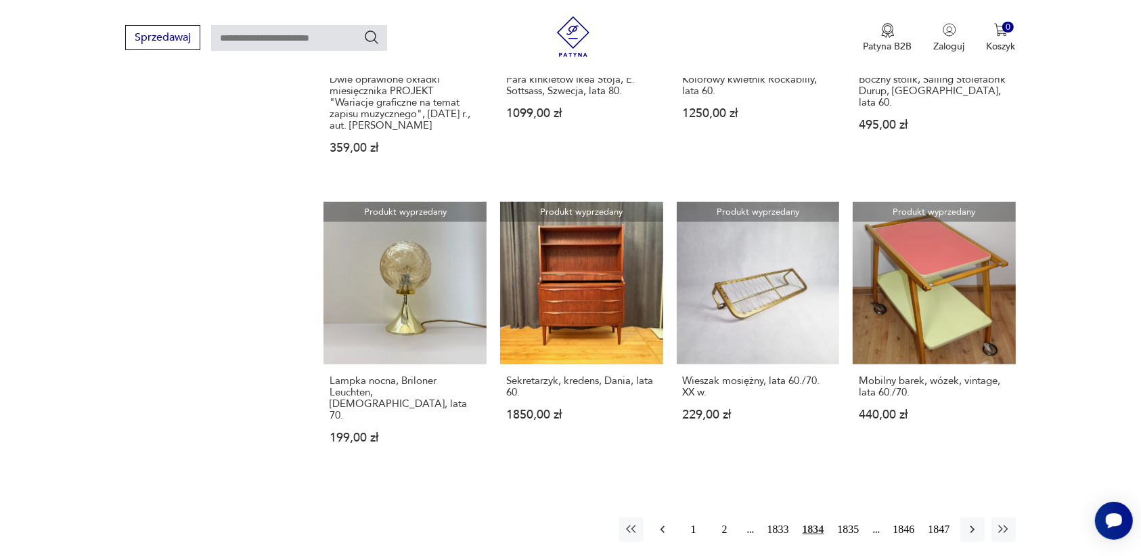
click at [660, 522] on icon "button" at bounding box center [663, 529] width 14 height 14
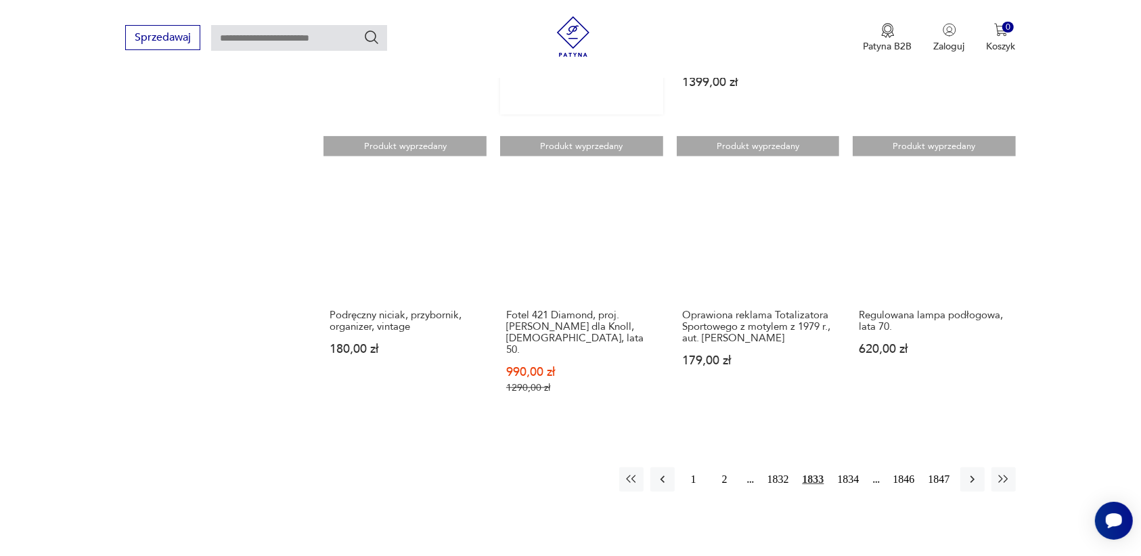
scroll to position [1190, 0]
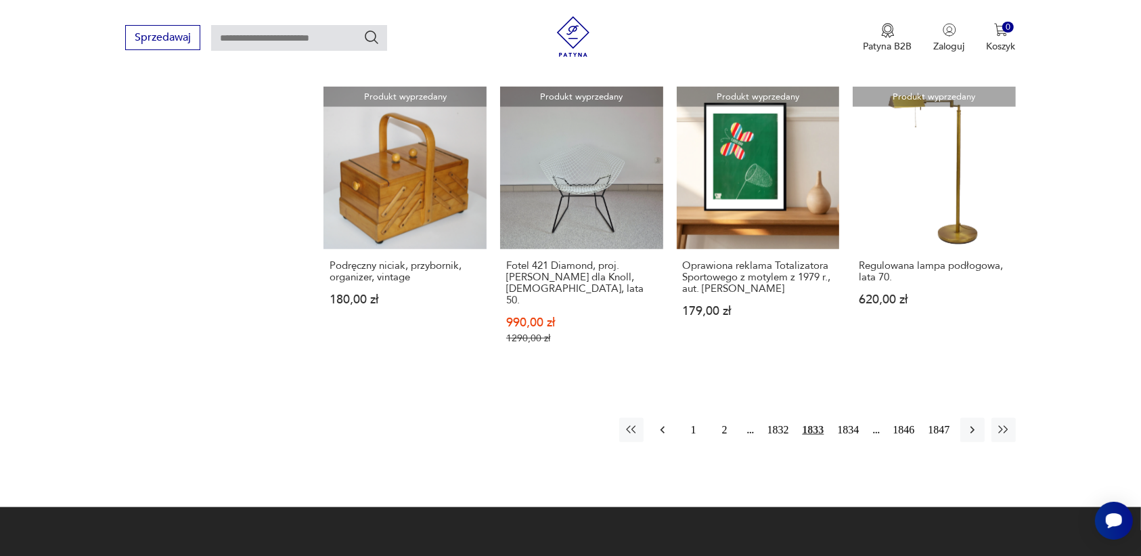
click at [661, 423] on icon "button" at bounding box center [663, 430] width 14 height 14
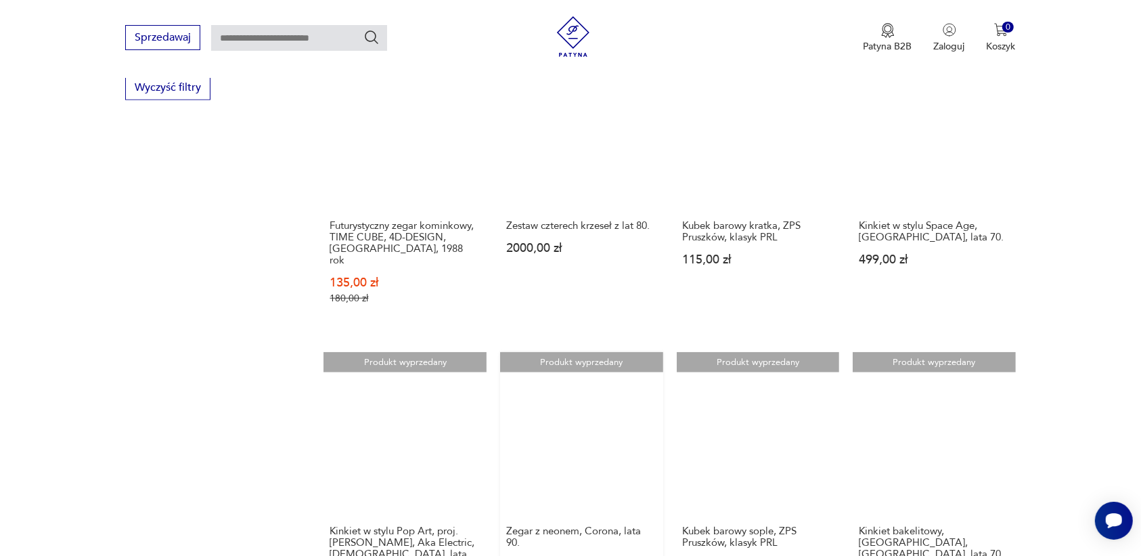
scroll to position [1105, 0]
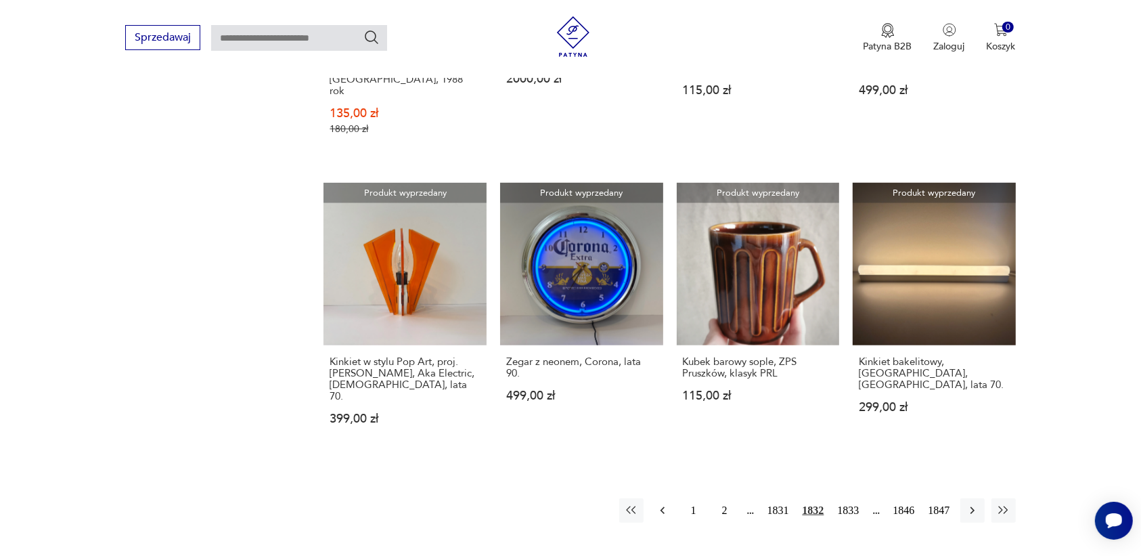
click at [661, 507] on icon "button" at bounding box center [662, 510] width 4 height 7
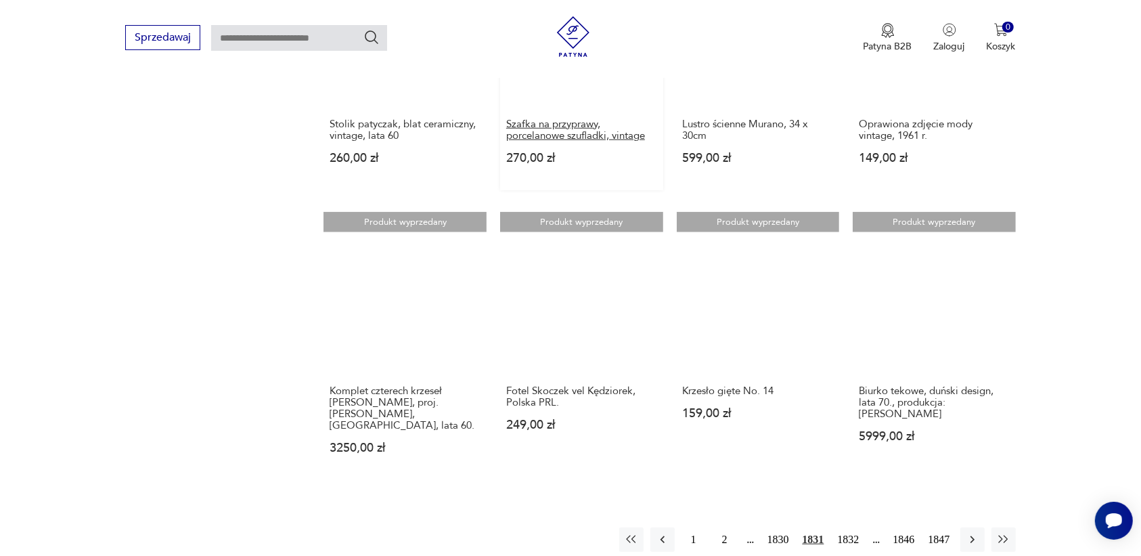
scroll to position [1105, 0]
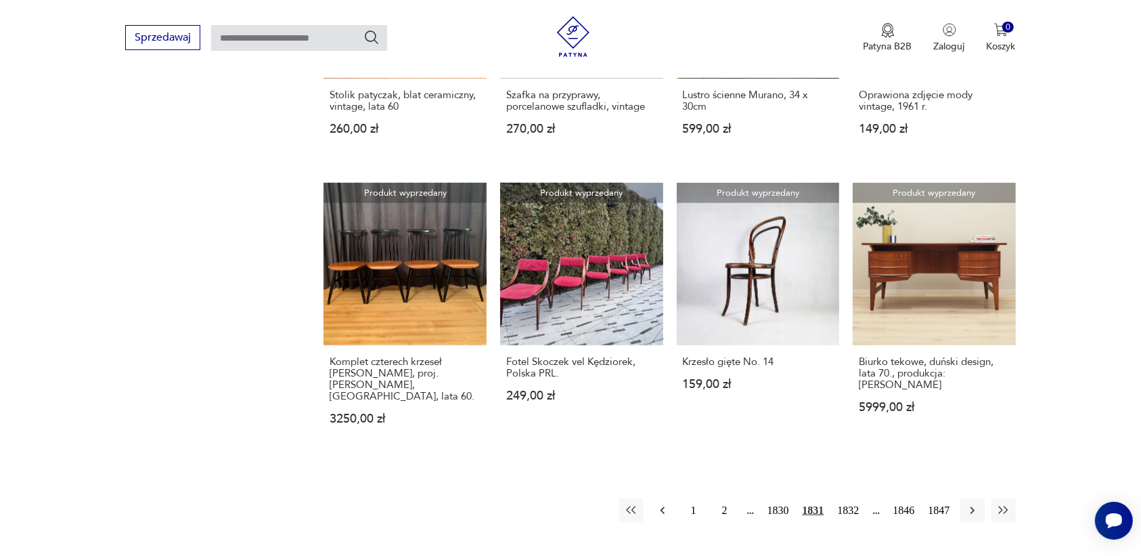
click at [661, 504] on icon "button" at bounding box center [663, 511] width 14 height 14
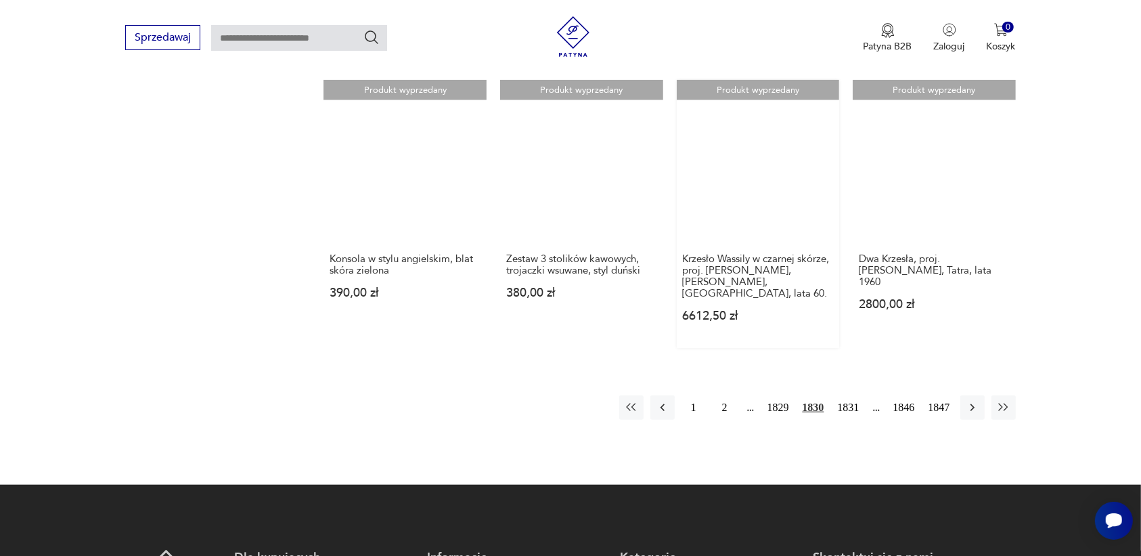
scroll to position [1190, 0]
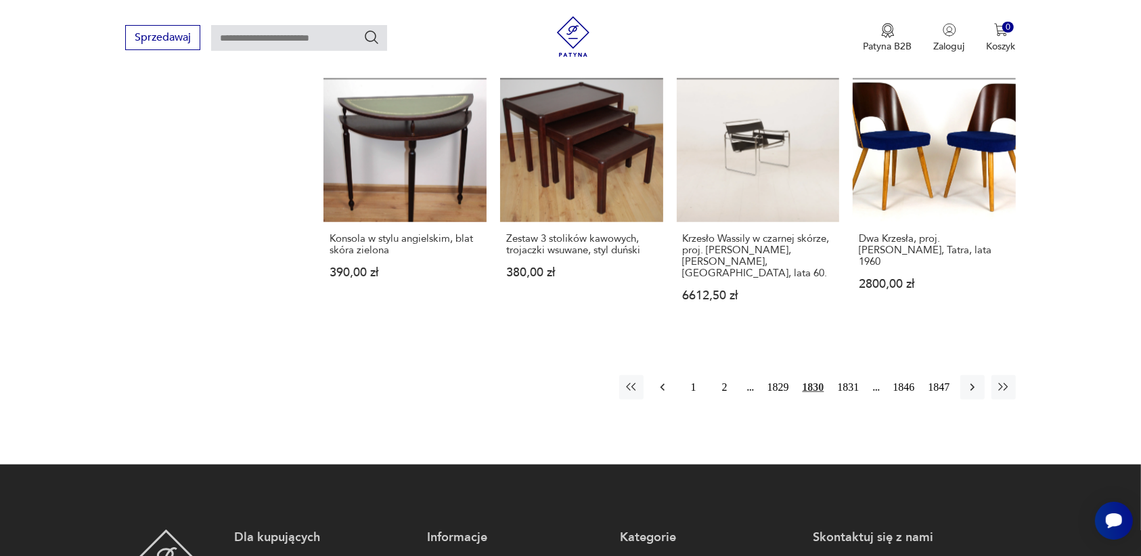
click at [663, 380] on icon "button" at bounding box center [663, 387] width 14 height 14
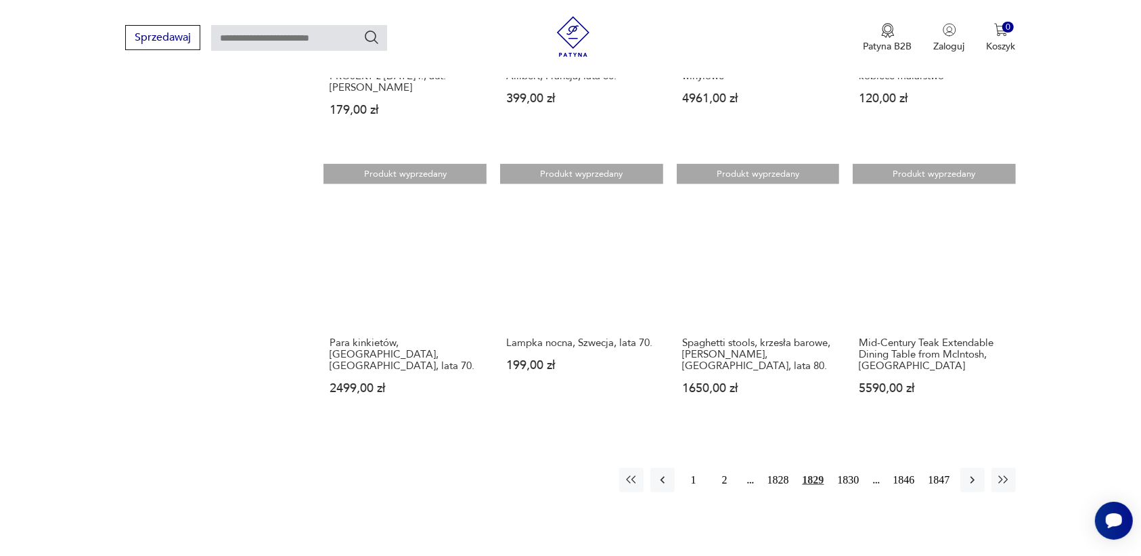
scroll to position [1105, 0]
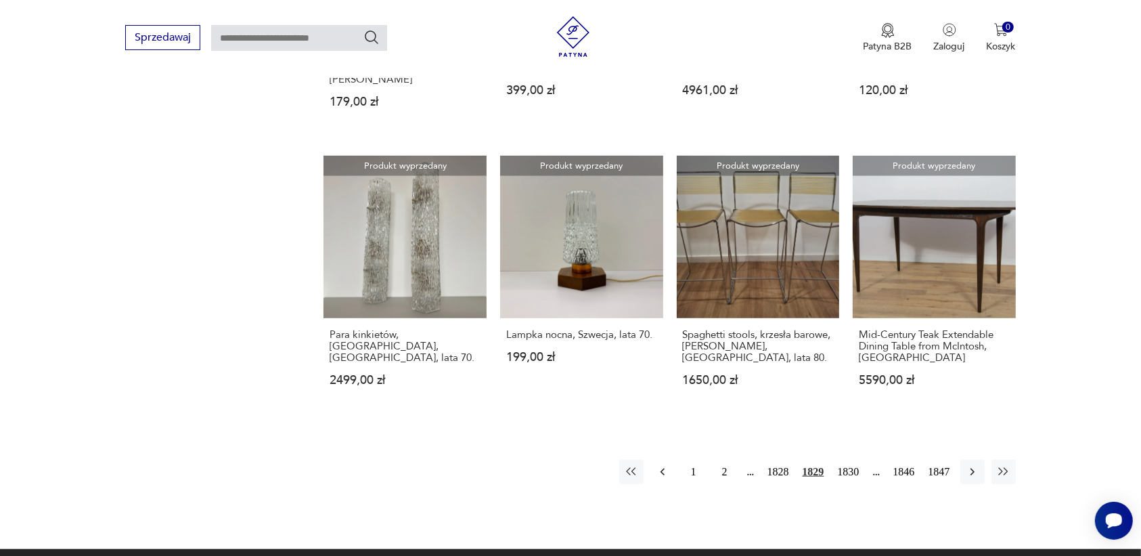
click at [662, 468] on icon "button" at bounding box center [662, 471] width 4 height 7
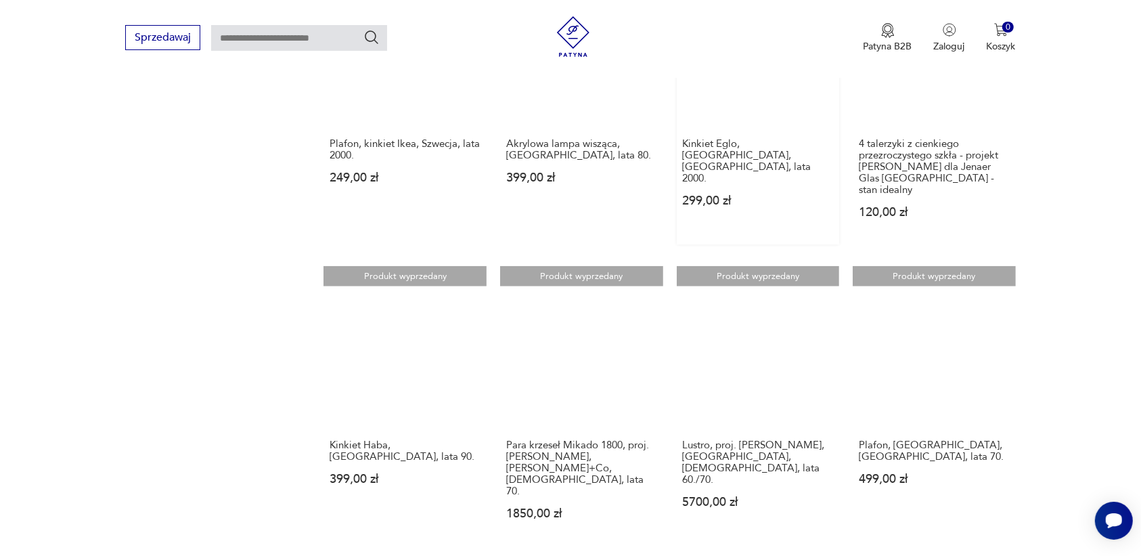
scroll to position [1190, 0]
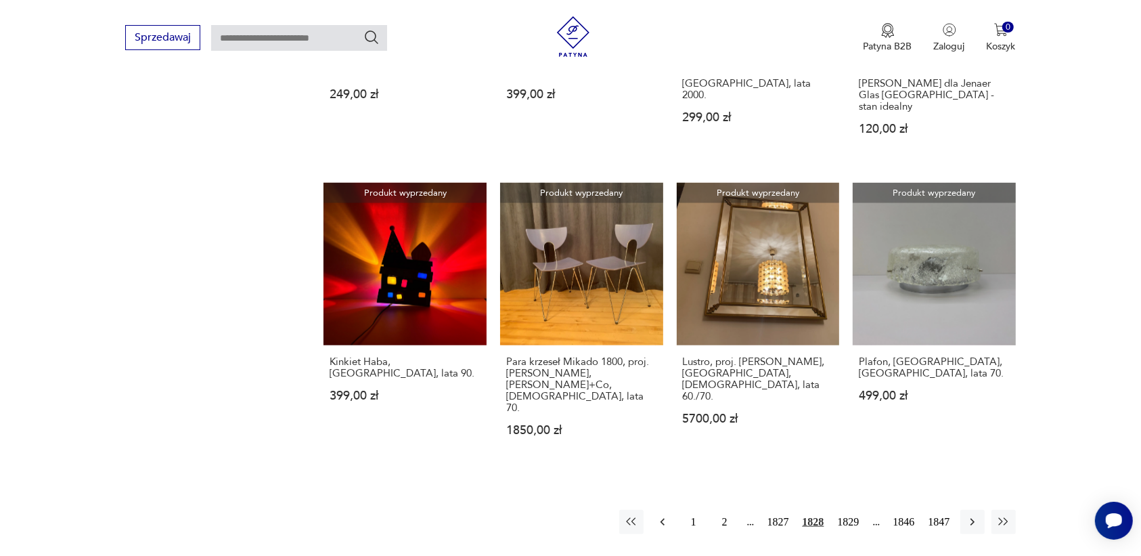
click at [663, 515] on icon "button" at bounding box center [663, 522] width 14 height 14
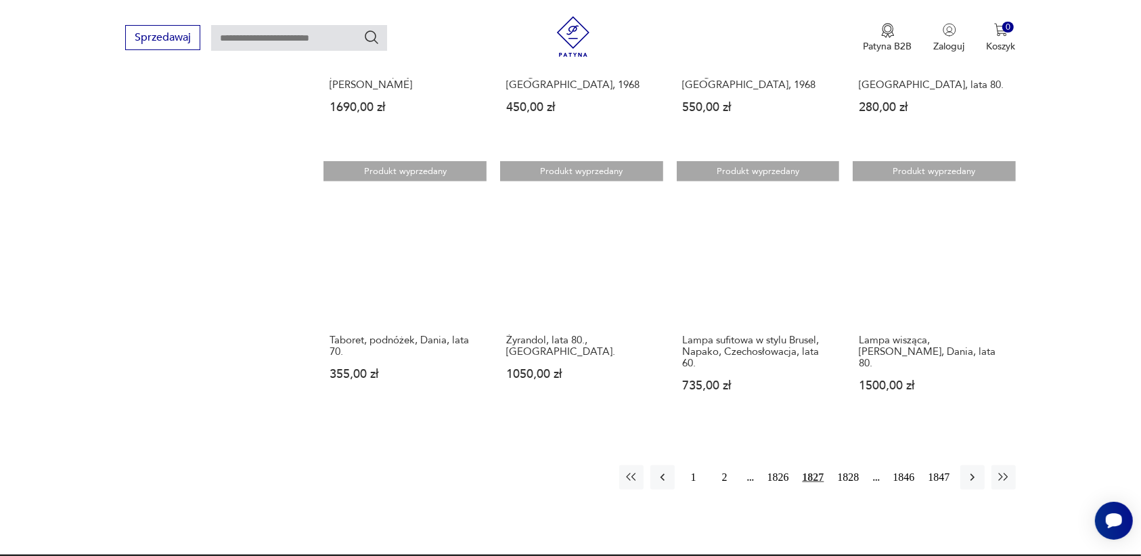
scroll to position [1190, 0]
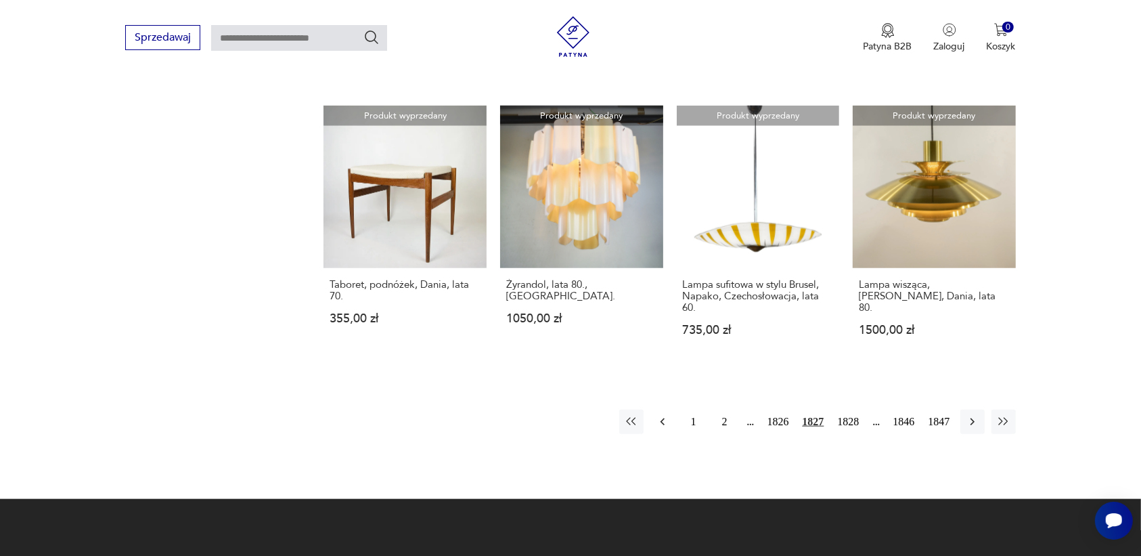
click at [663, 415] on icon "button" at bounding box center [663, 422] width 14 height 14
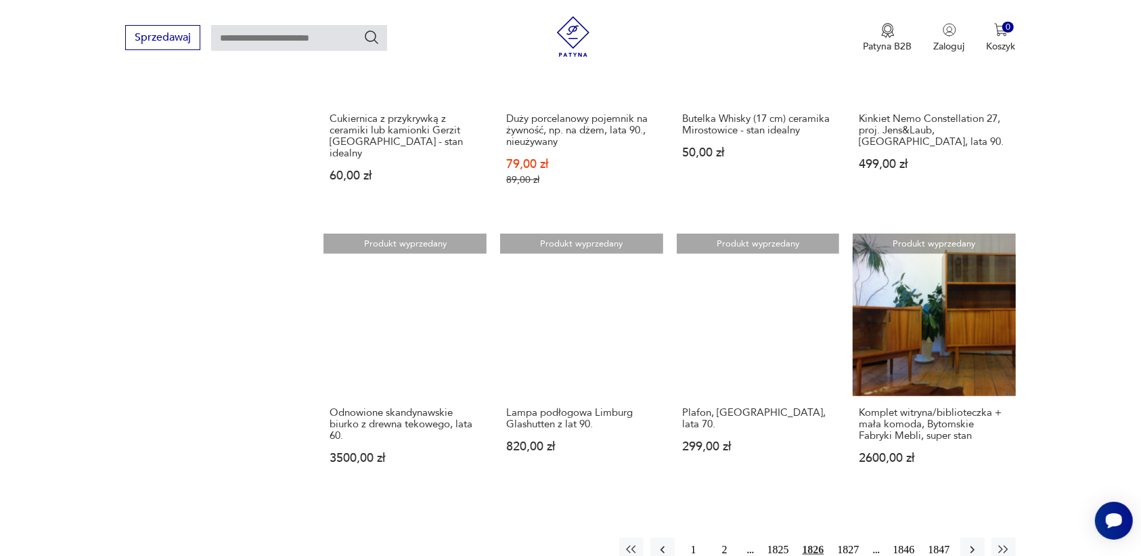
scroll to position [1190, 0]
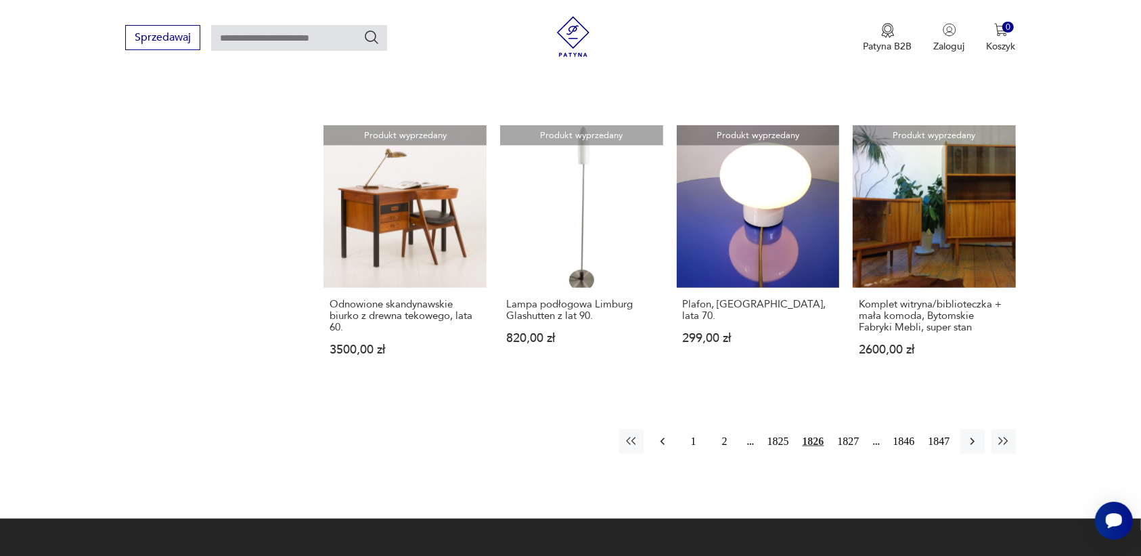
click at [661, 437] on icon "button" at bounding box center [663, 441] width 14 height 14
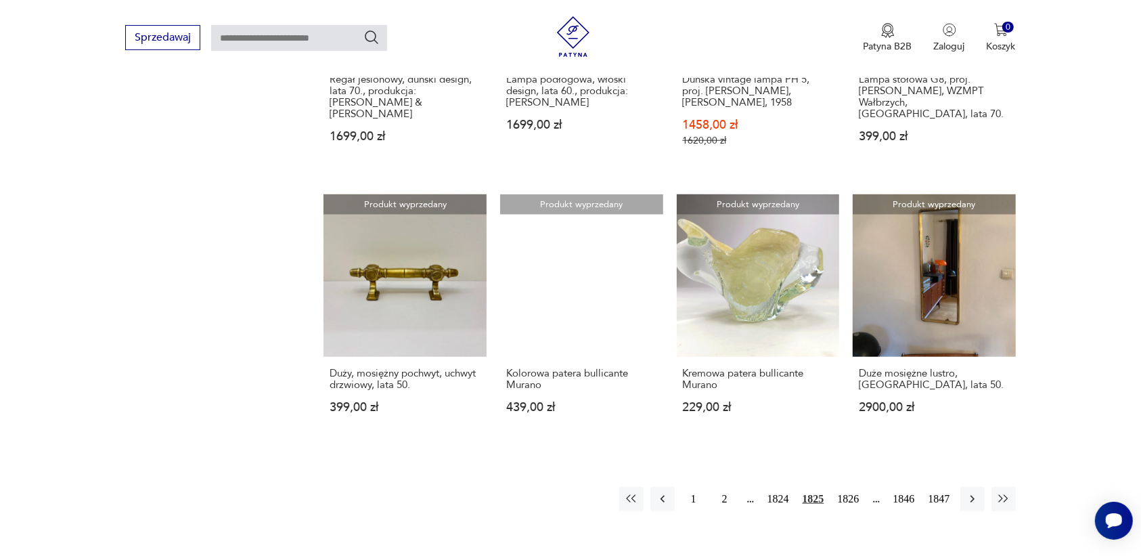
scroll to position [1105, 0]
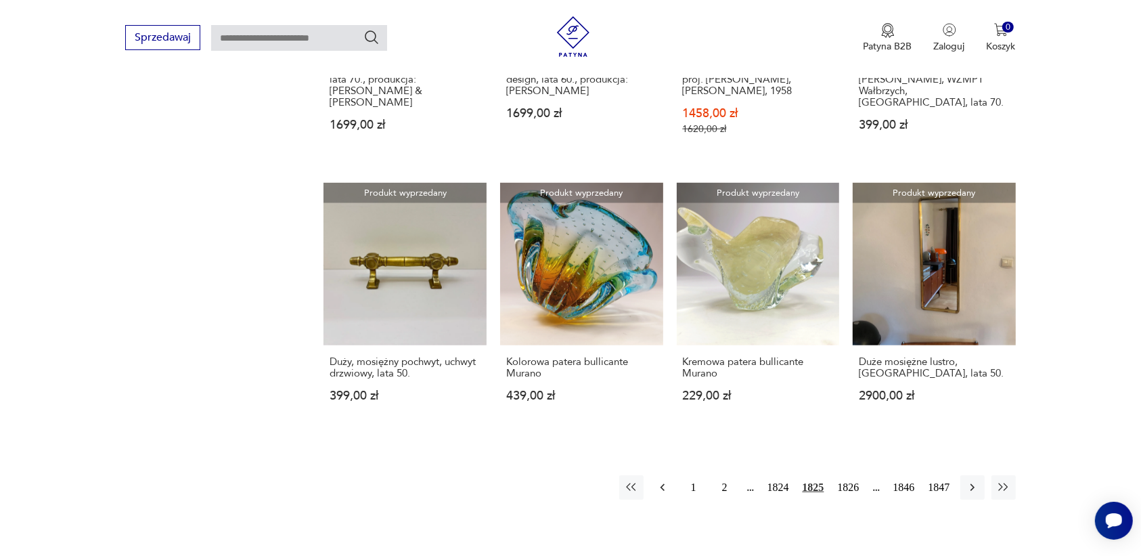
click at [661, 484] on icon "button" at bounding box center [662, 487] width 4 height 7
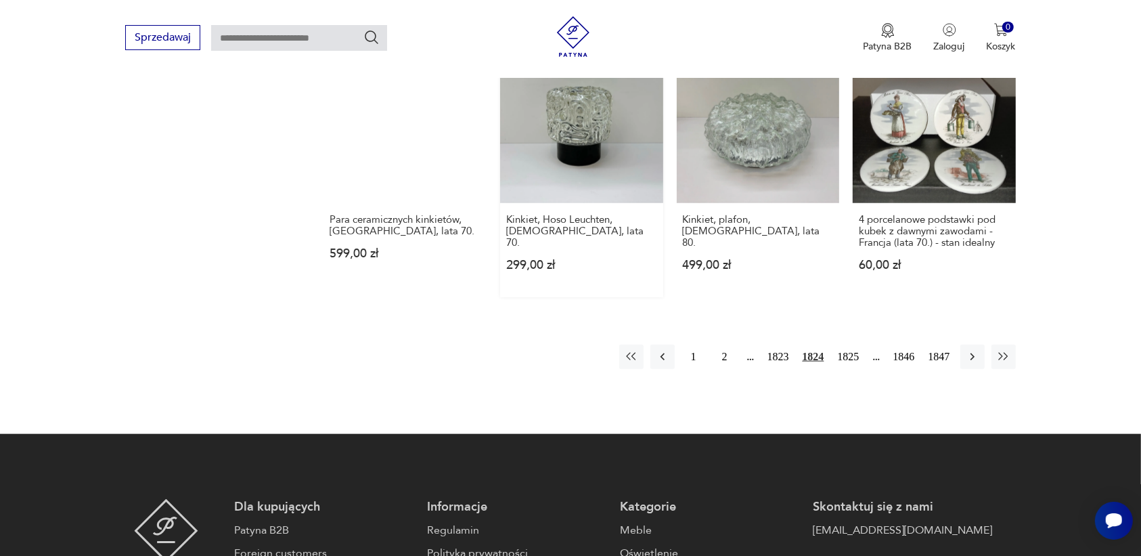
scroll to position [1274, 0]
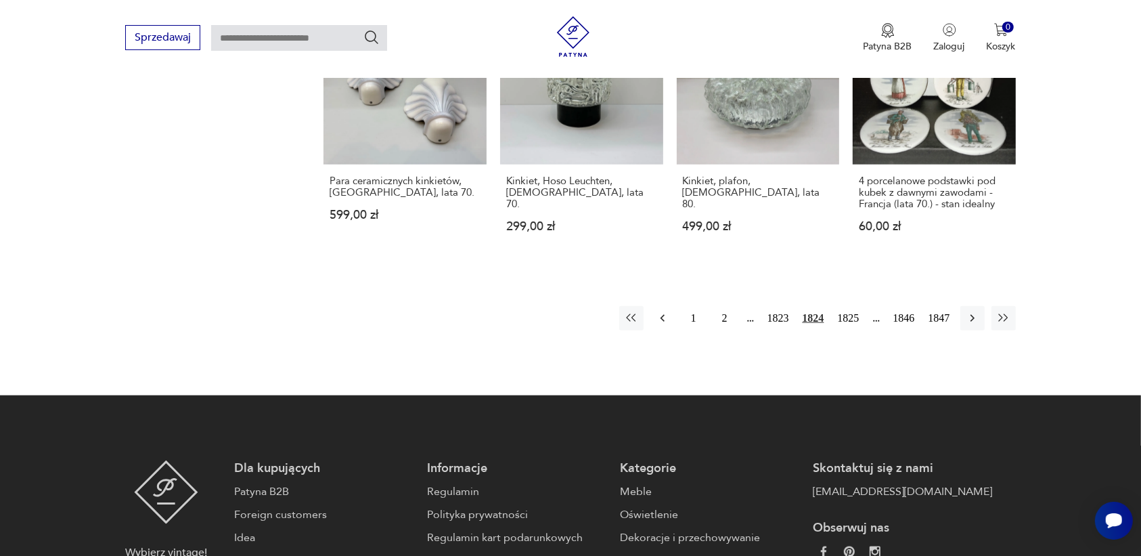
click at [662, 315] on icon "button" at bounding box center [662, 318] width 4 height 7
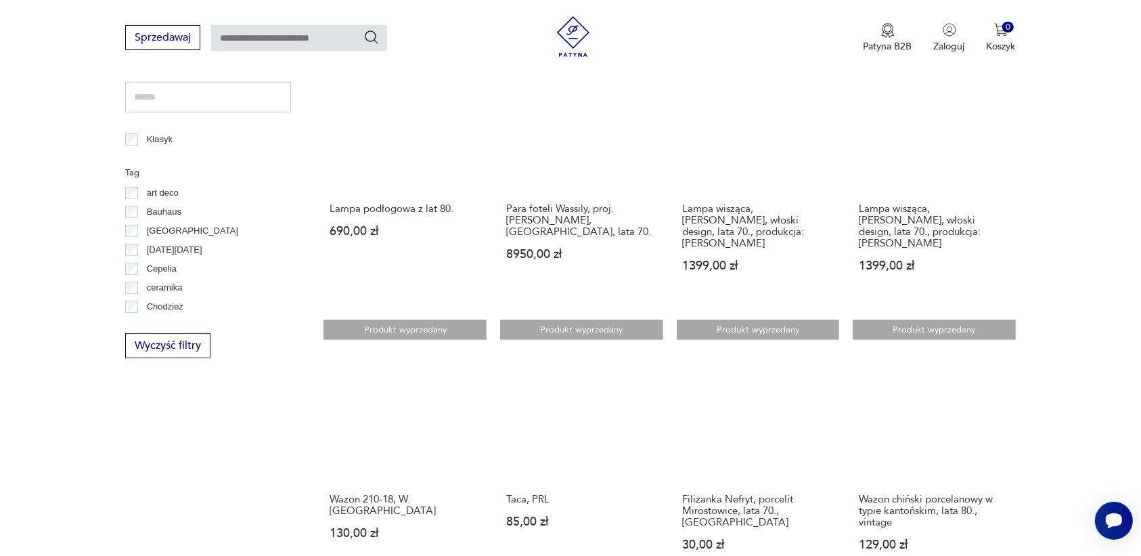
scroll to position [682, 0]
